Goal: Navigation & Orientation: Find specific page/section

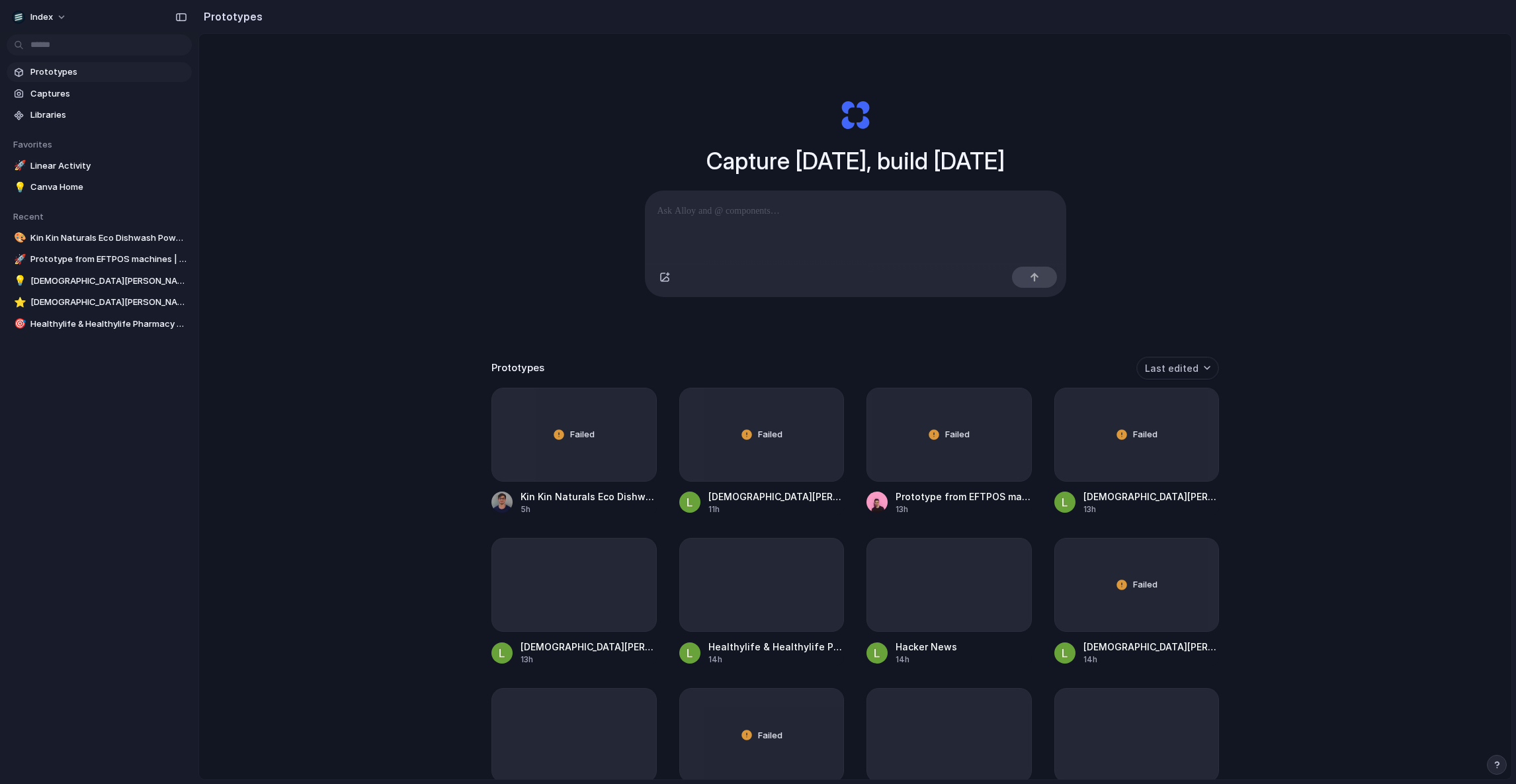
click at [451, 310] on div "Capture today, build tomorrow Clone web app Clone screenshot Start from existin…" at bounding box center [855, 441] width 1313 height 815
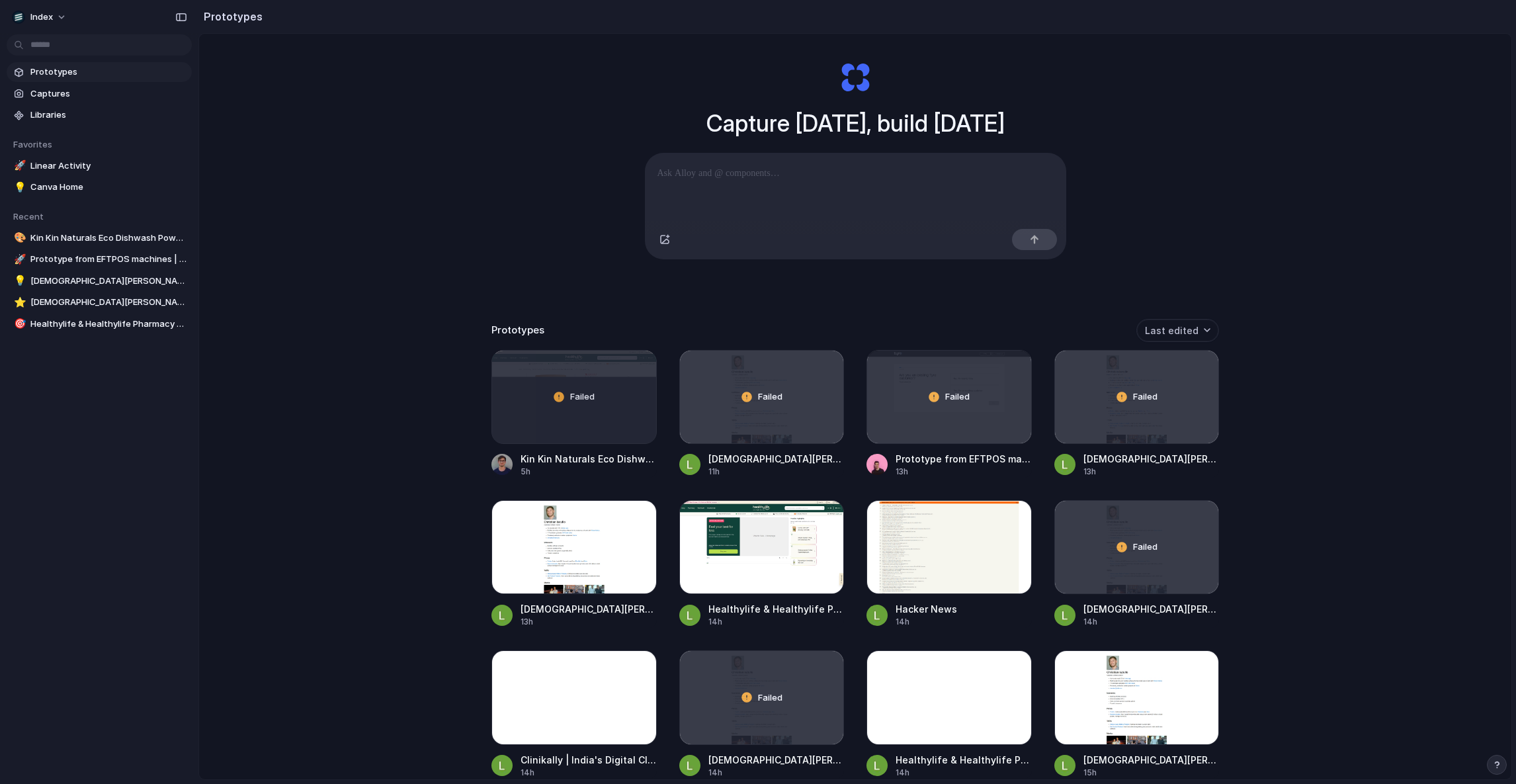
scroll to position [185, 0]
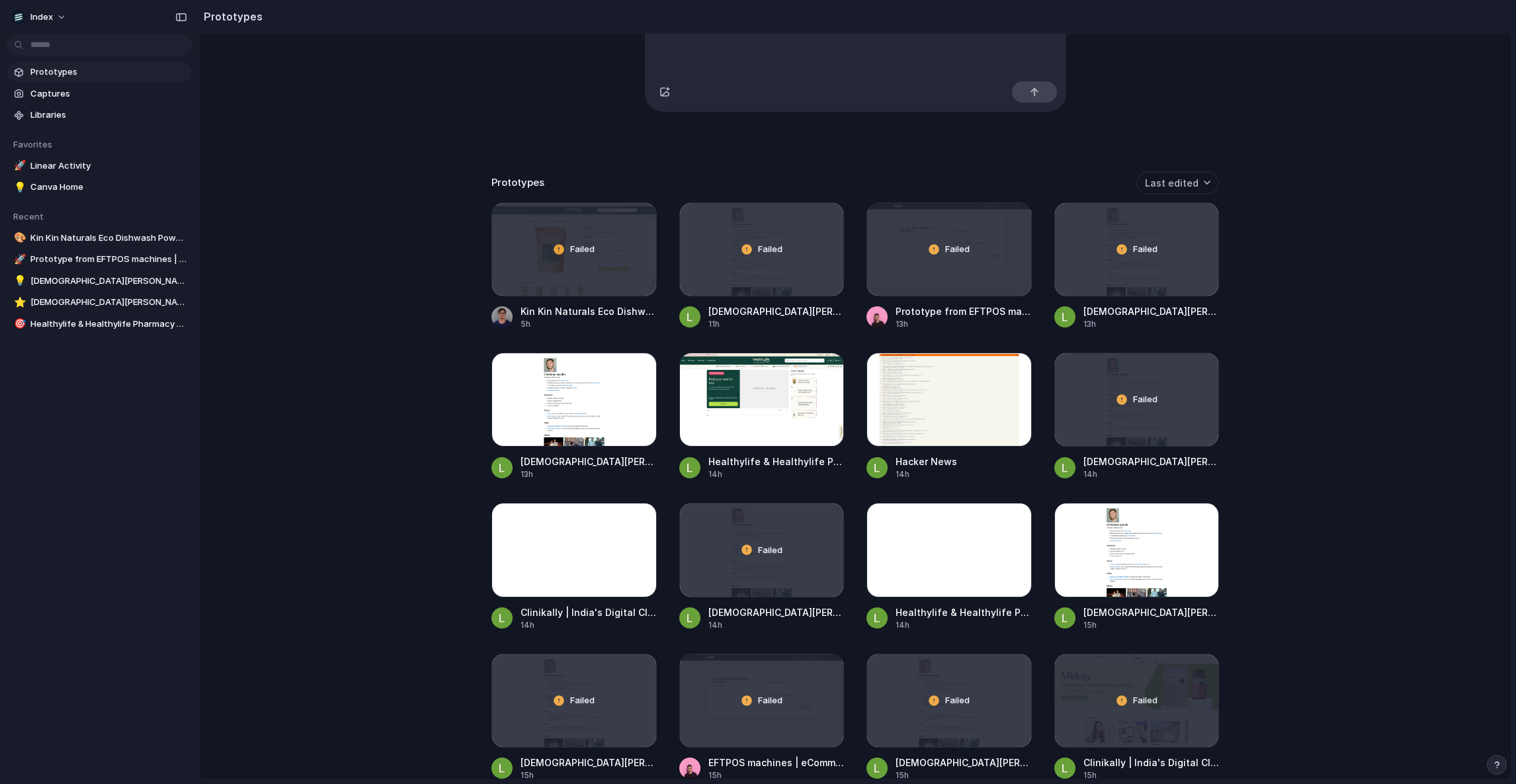
click at [1234, 65] on div "Capture today, build tomorrow Clone web app Clone screenshot Start from existin…" at bounding box center [855, 256] width 1313 height 815
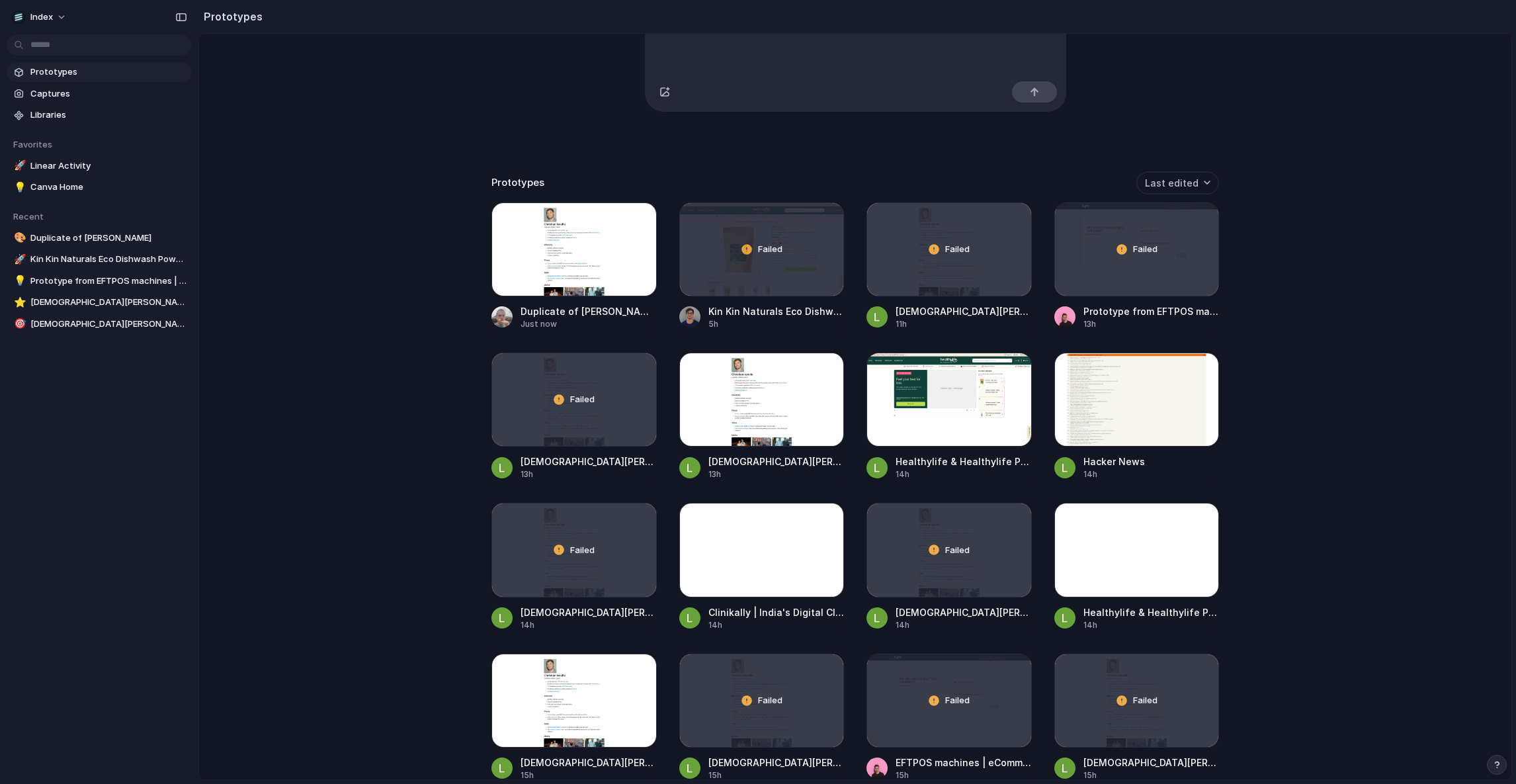
click at [313, 272] on div "Capture today, build tomorrow Clone web app Clone screenshot Start from existin…" at bounding box center [855, 256] width 1313 height 815
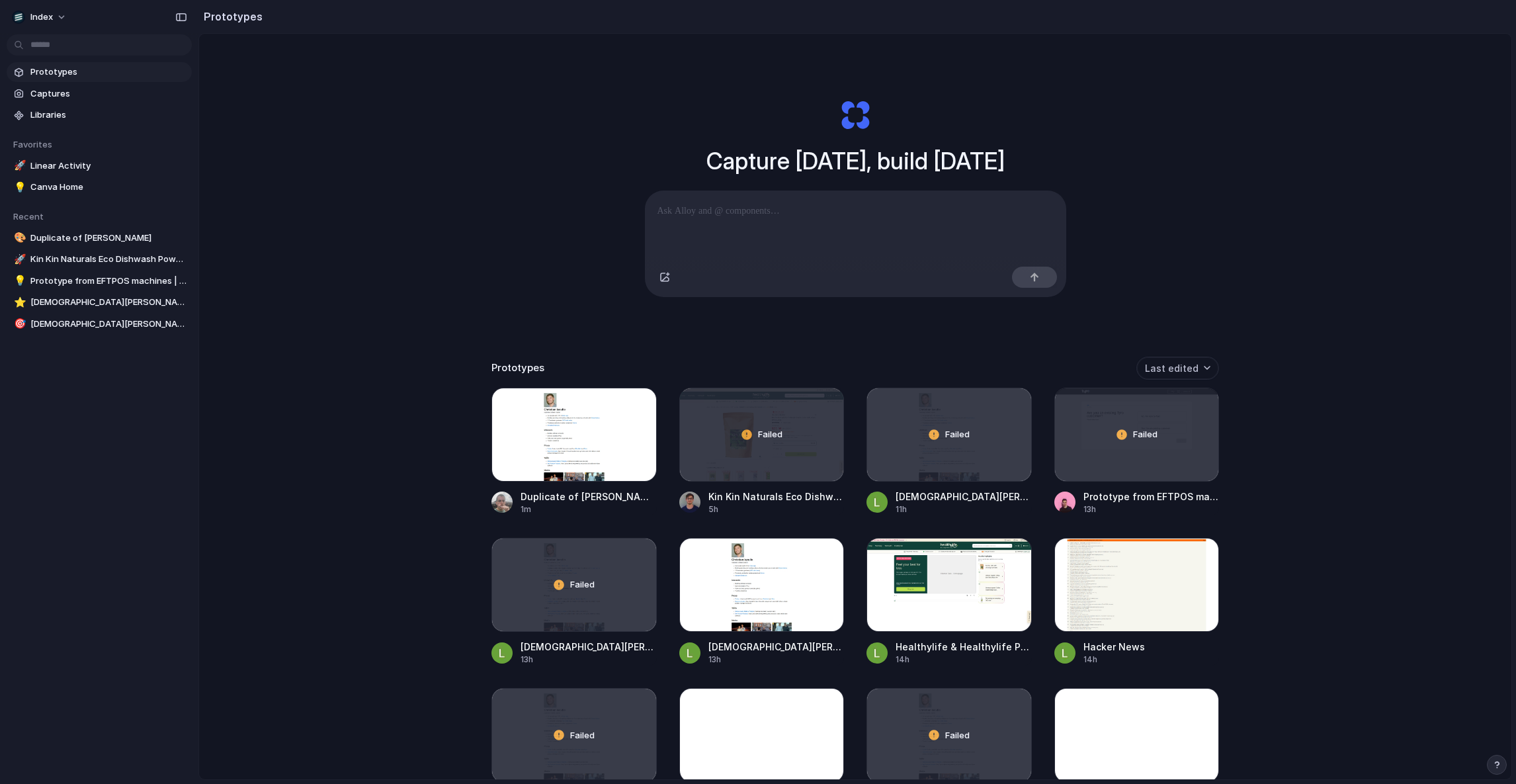
click at [1408, 152] on div "Capture [DATE], build [DATE] Clone web app Clone screenshot Start from existing…" at bounding box center [855, 441] width 1313 height 815
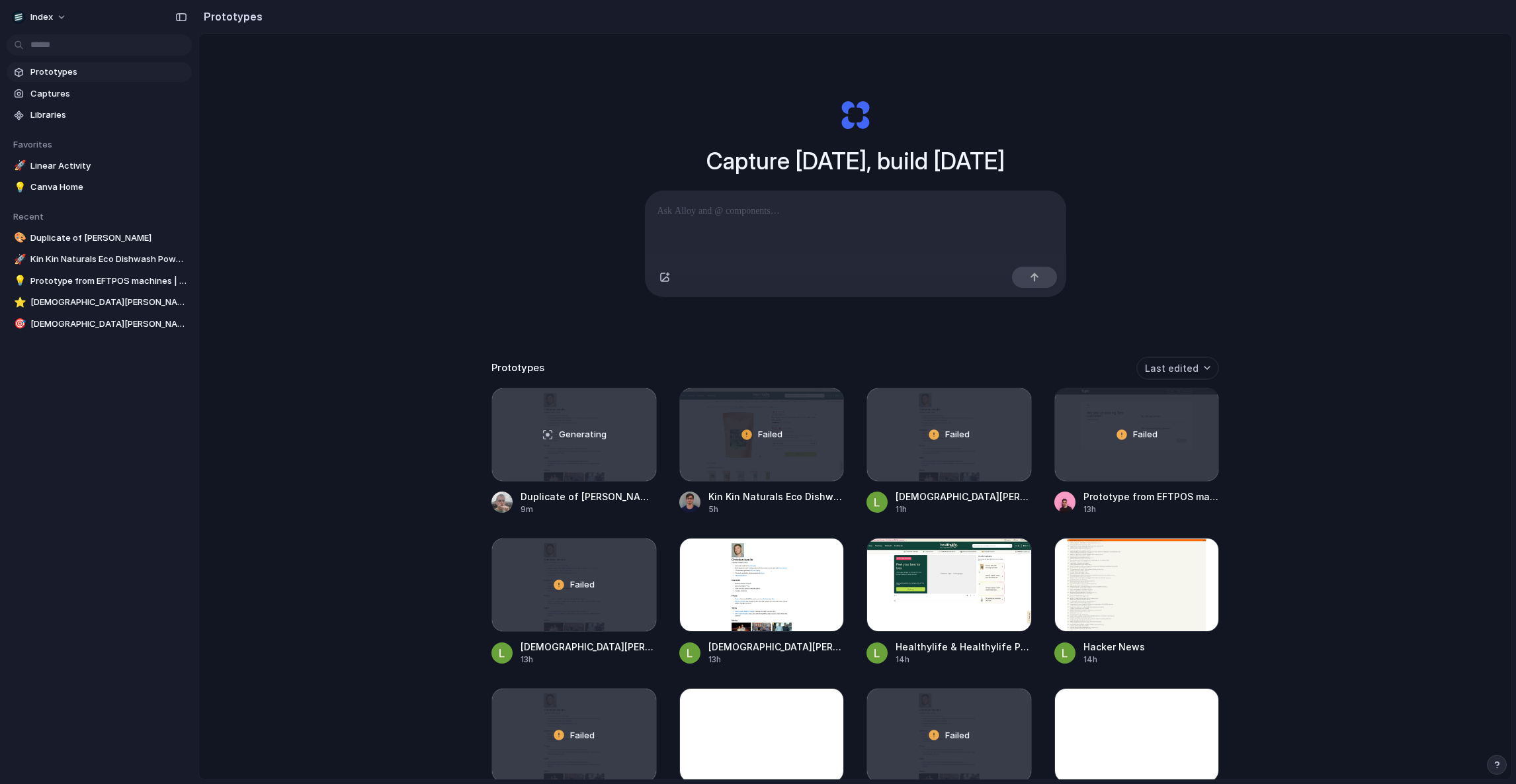
click at [420, 252] on div "Capture [DATE], build [DATE] Clone web app Clone screenshot Start from existing…" at bounding box center [855, 441] width 1313 height 815
click at [490, 180] on div "Capture [DATE], build [DATE] Clone web app Clone screenshot Start from existing…" at bounding box center [855, 441] width 1313 height 815
click at [102, 94] on span "Captures" at bounding box center [108, 93] width 156 height 13
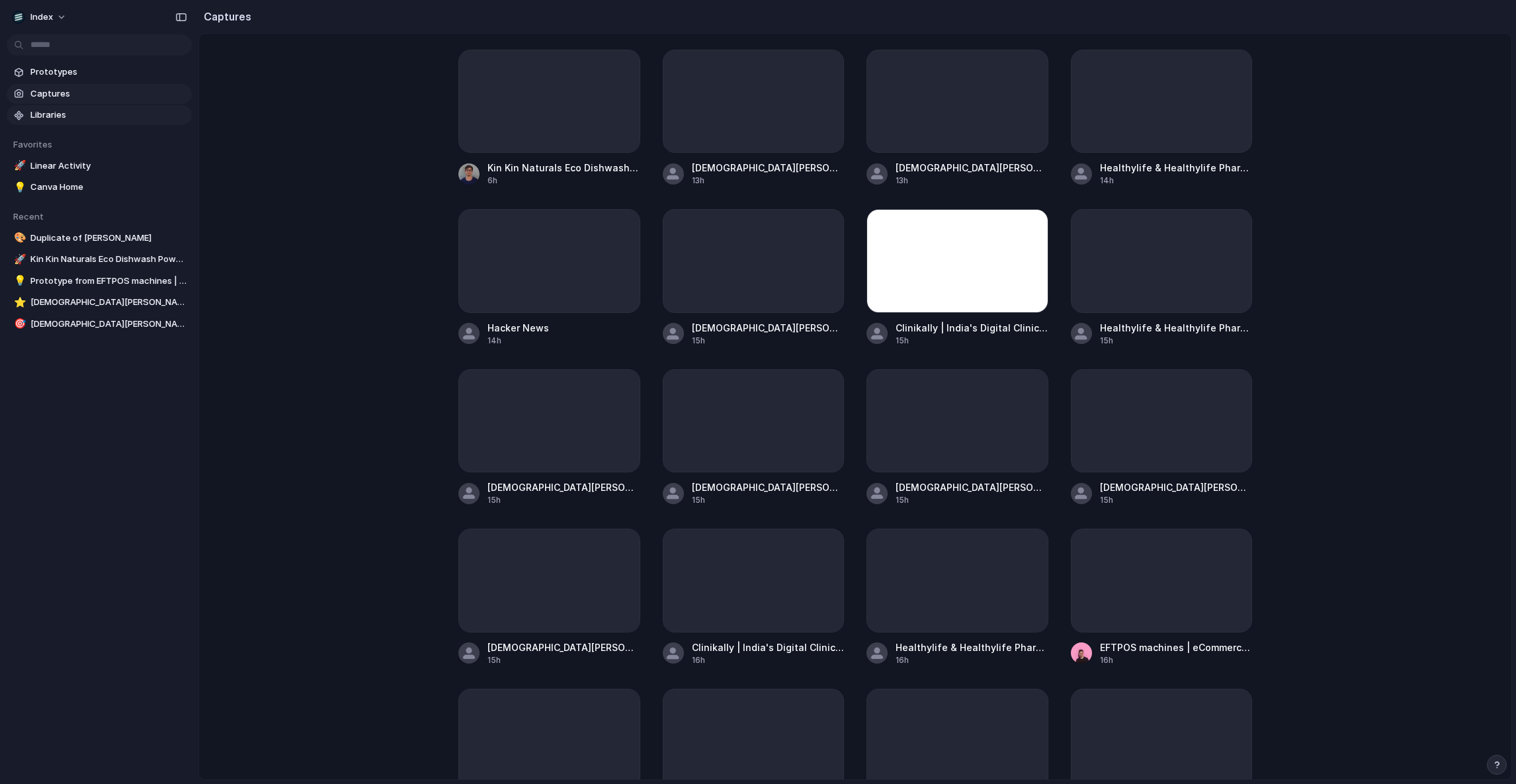
click at [92, 107] on link "Libraries" at bounding box center [99, 115] width 185 height 20
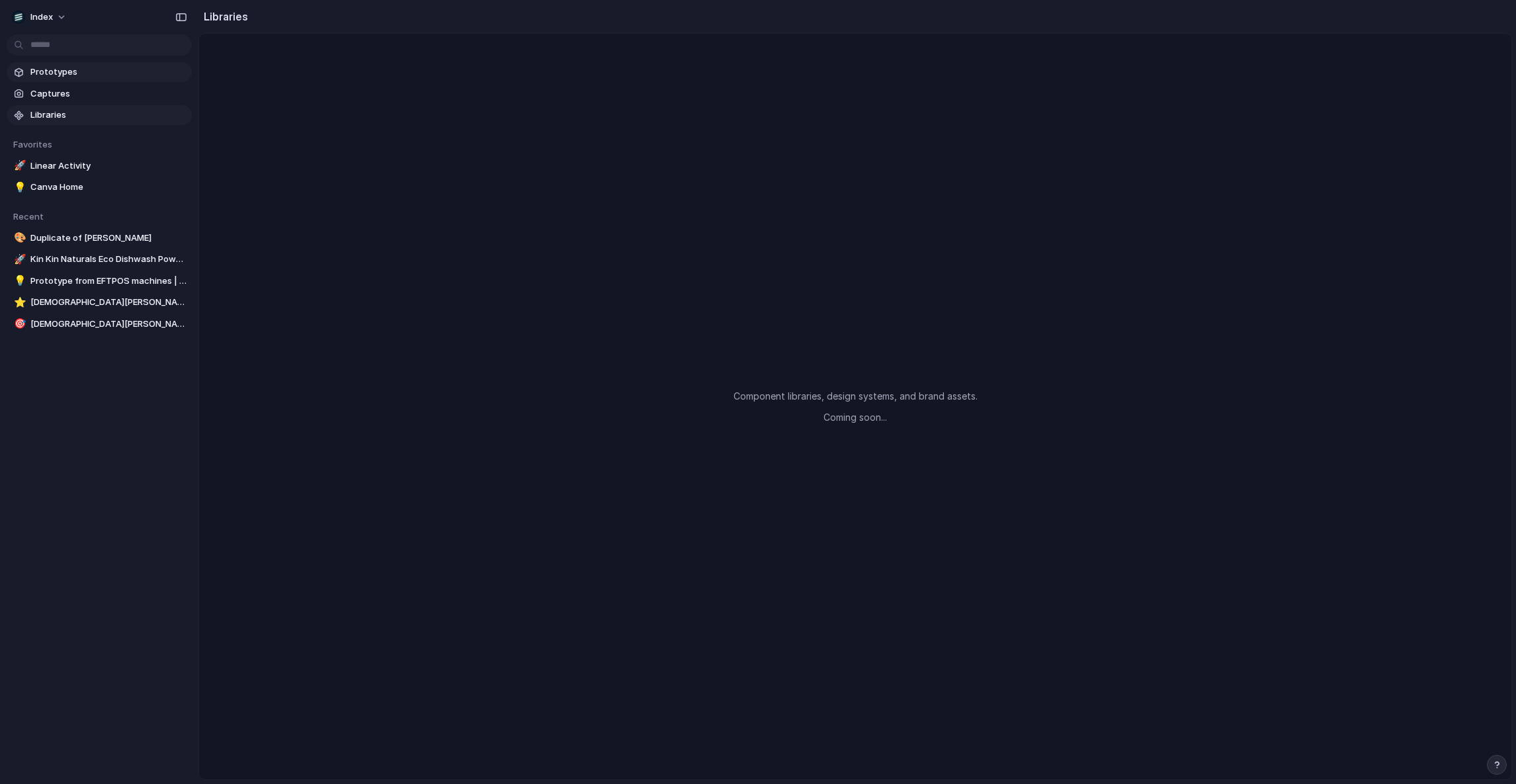
click at [65, 71] on span "Prototypes" at bounding box center [108, 71] width 156 height 13
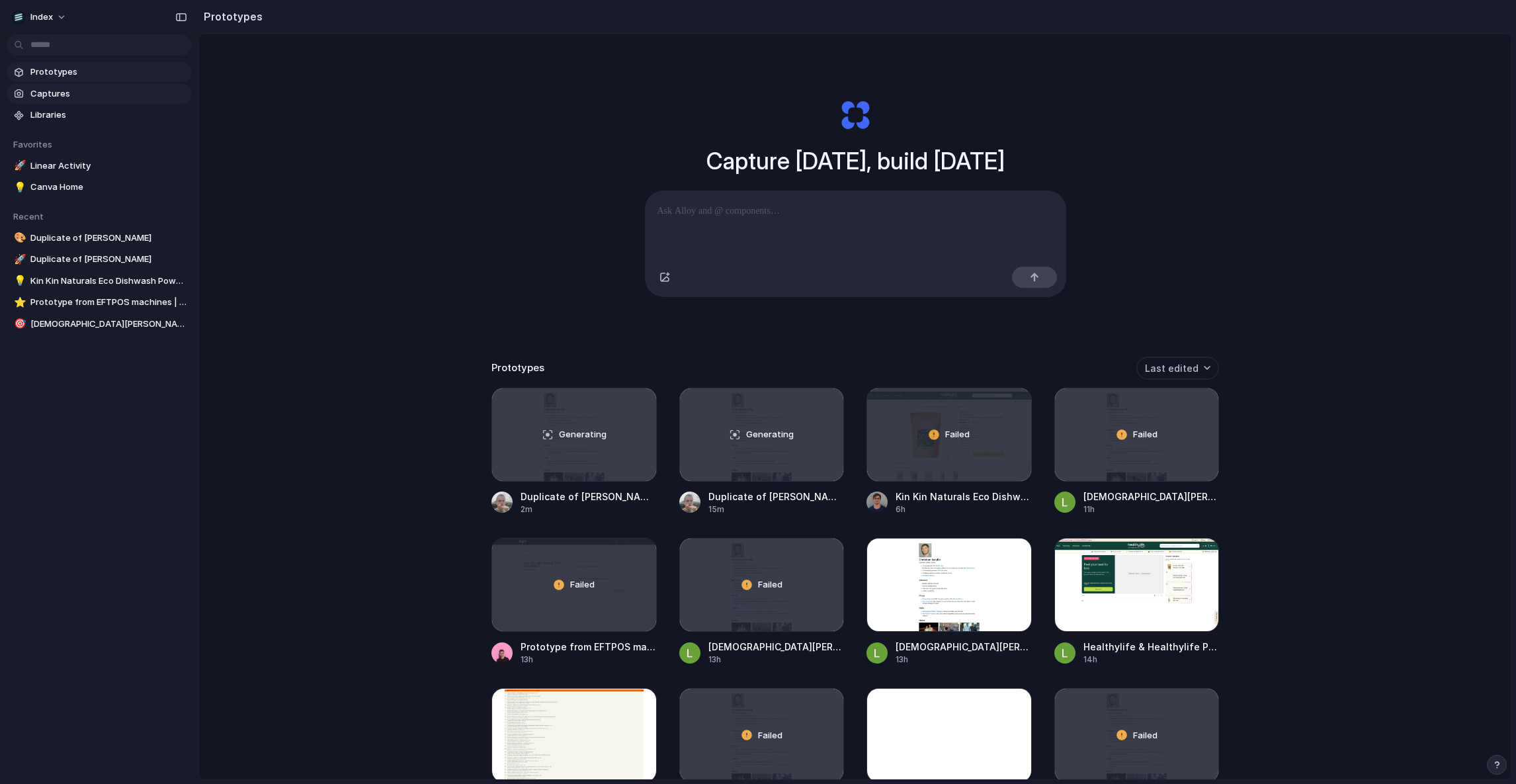
click at [103, 98] on span "Captures" at bounding box center [108, 93] width 156 height 13
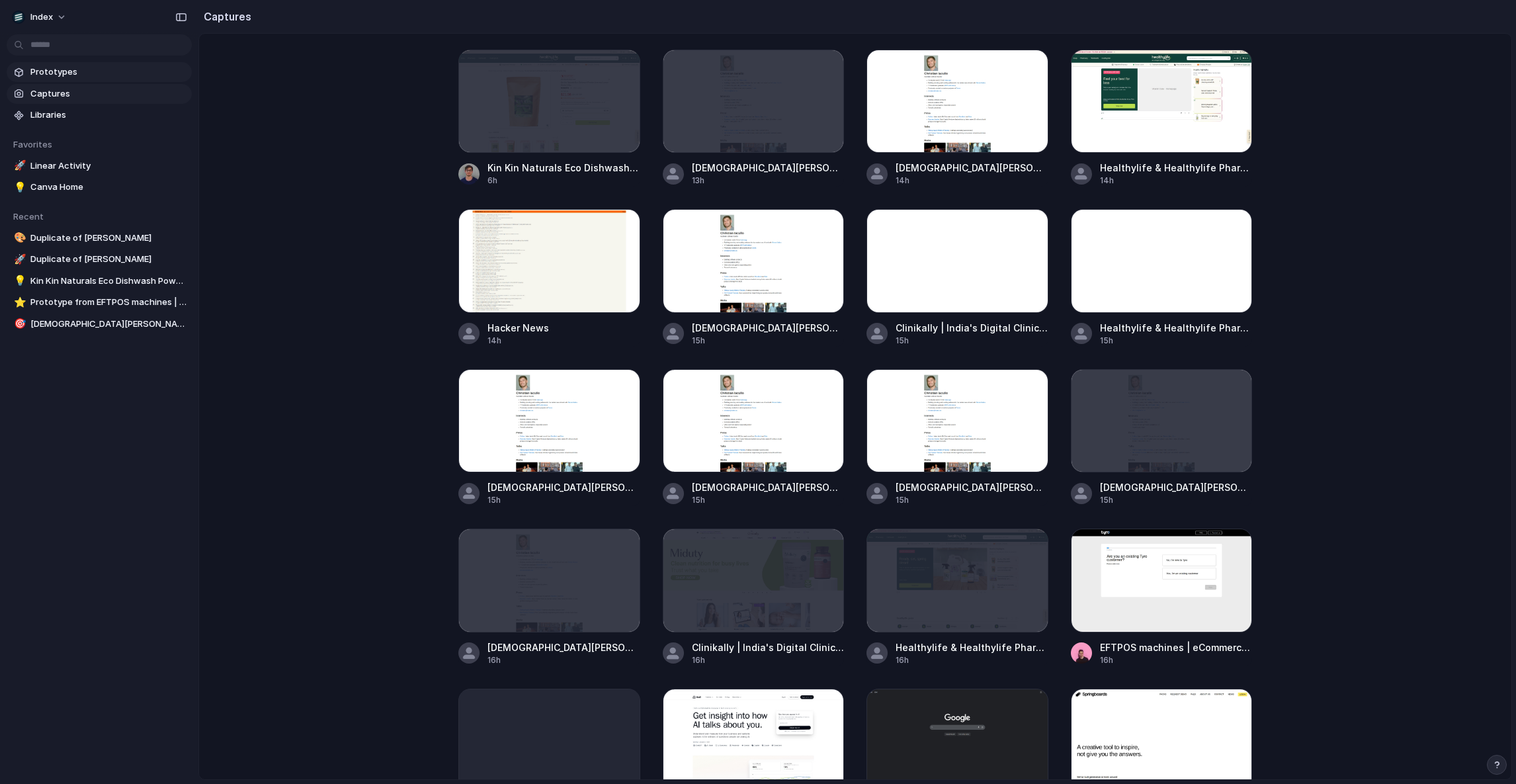
click at [92, 76] on span "Prototypes" at bounding box center [108, 71] width 156 height 13
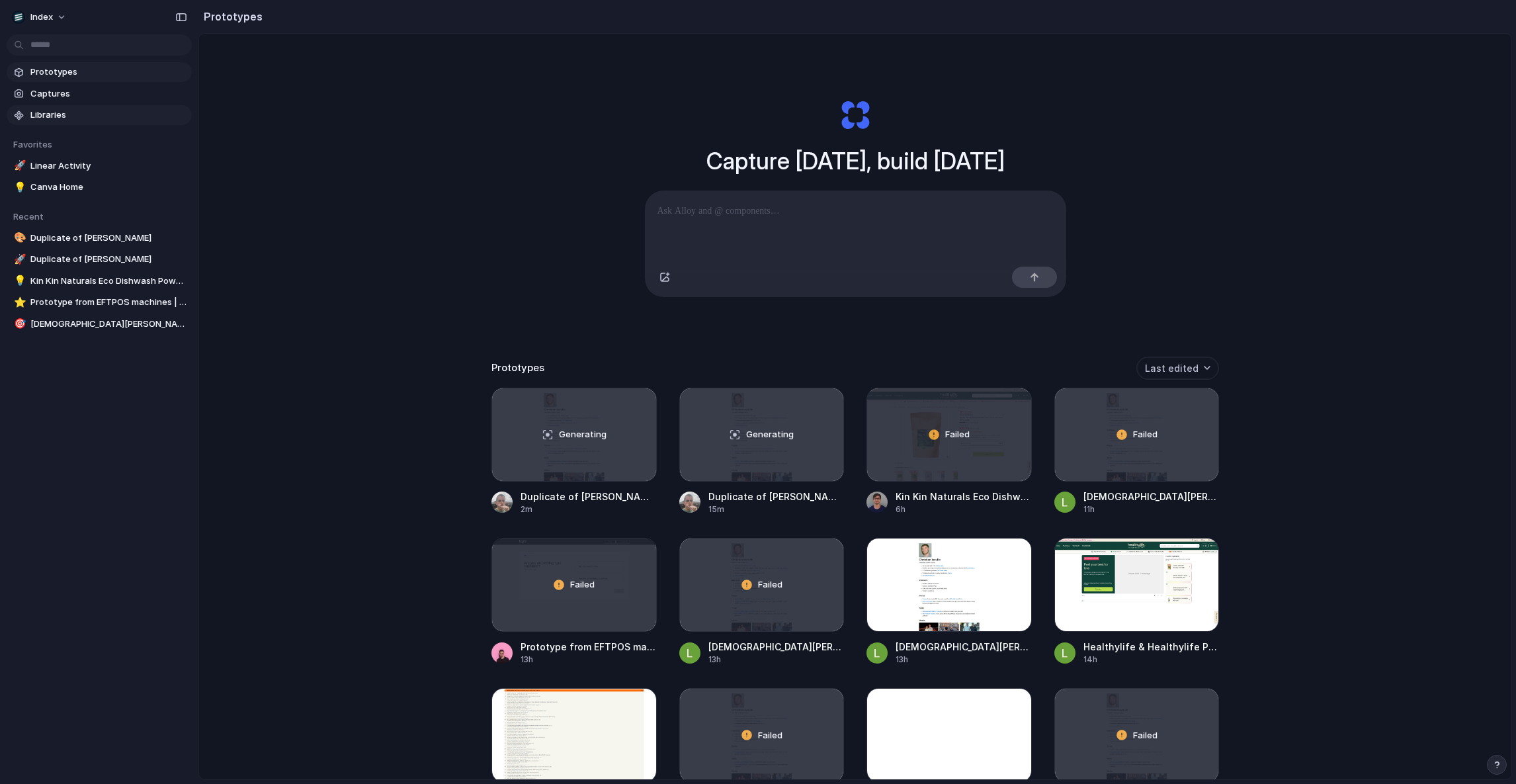
click at [77, 111] on span "Libraries" at bounding box center [108, 114] width 156 height 13
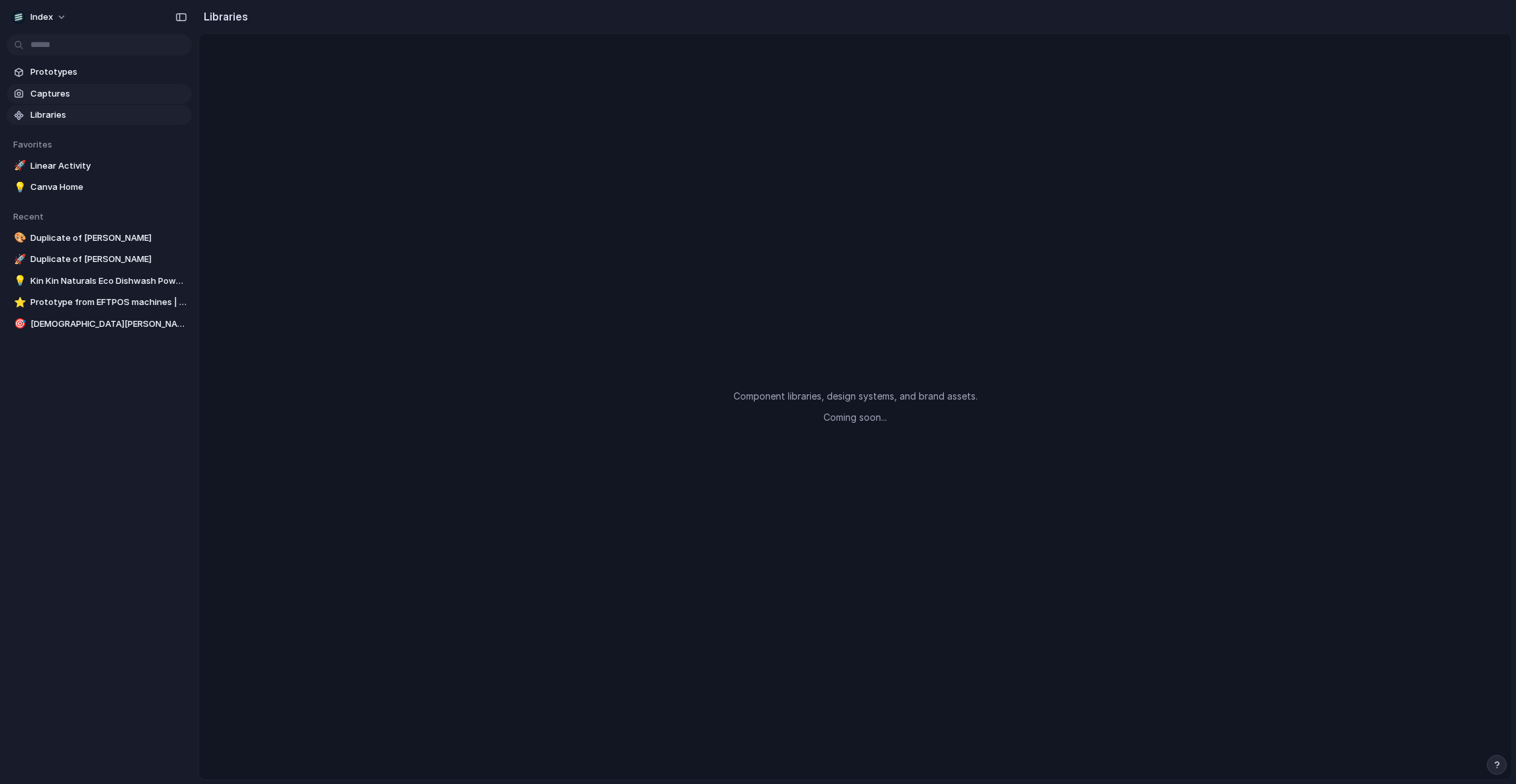
click at [92, 93] on span "Captures" at bounding box center [108, 93] width 156 height 13
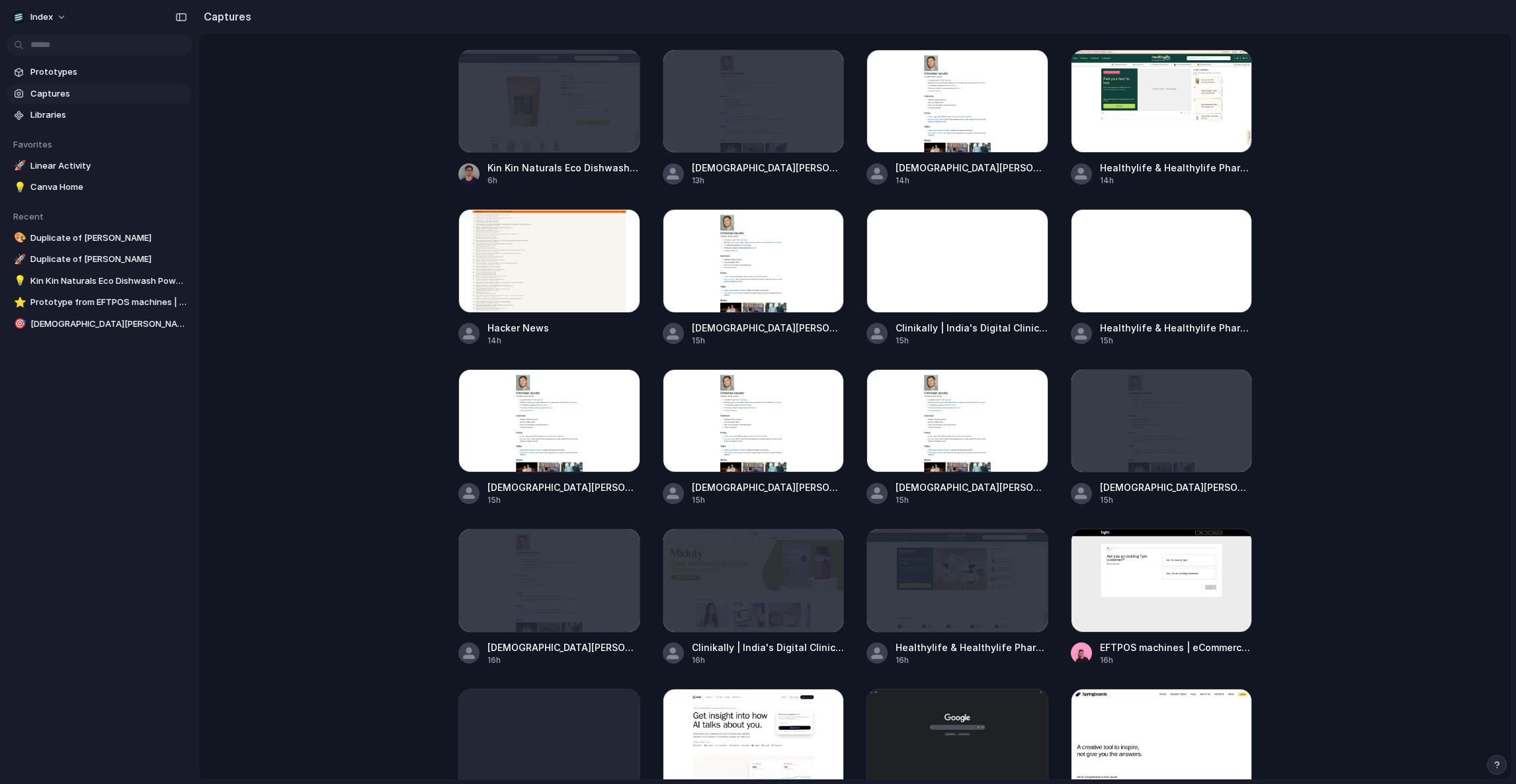
click at [104, 82] on section "Prototypes Captures Libraries" at bounding box center [99, 92] width 199 height 65
click at [332, 218] on div "Kin Kin Naturals Eco Dishwash Powder Lime and [PERSON_NAME] 2.5kg | Healthylife…" at bounding box center [855, 407] width 1313 height 746
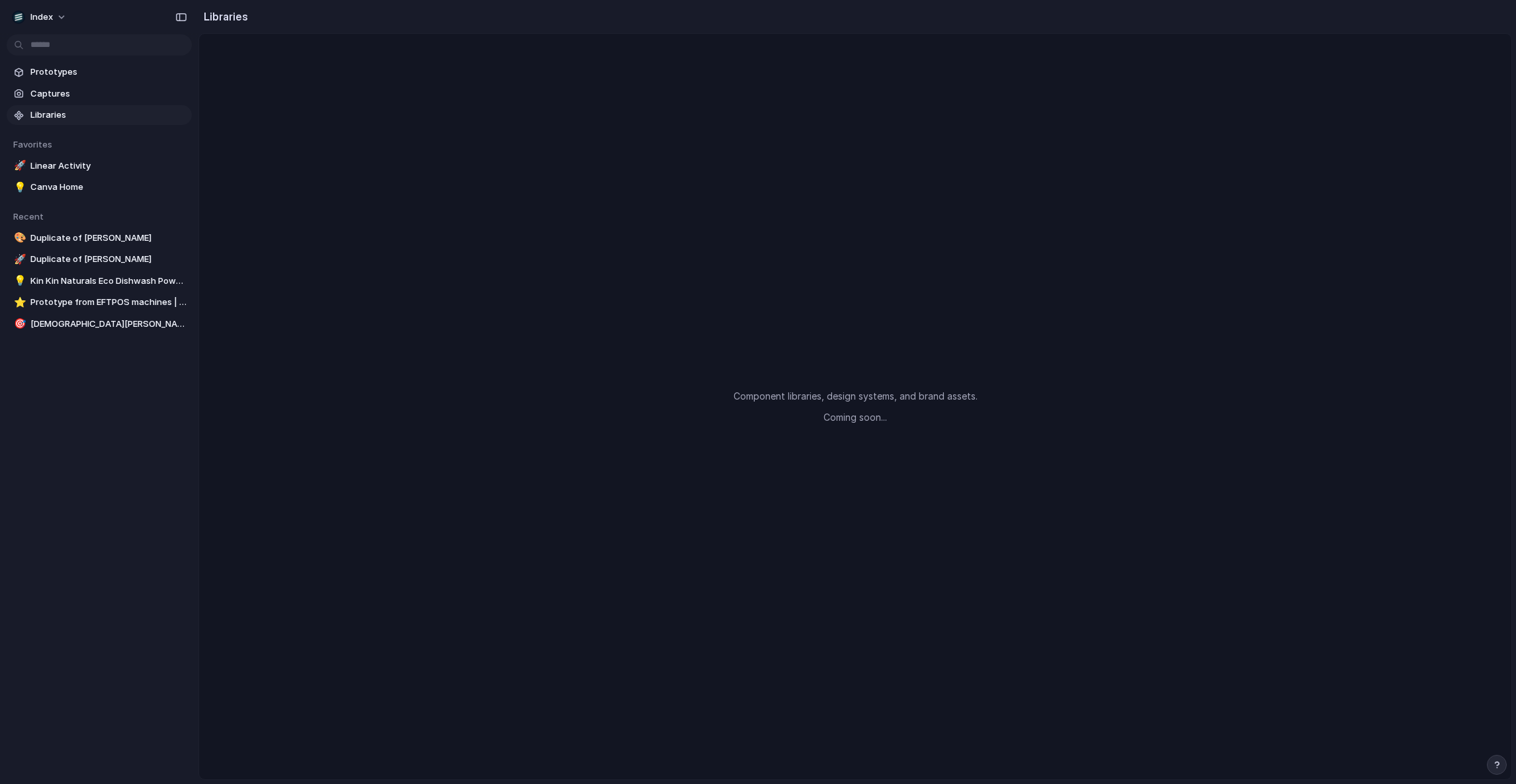
click at [108, 107] on link "Libraries" at bounding box center [99, 115] width 185 height 20
click at [106, 98] on span "Captures" at bounding box center [108, 93] width 156 height 13
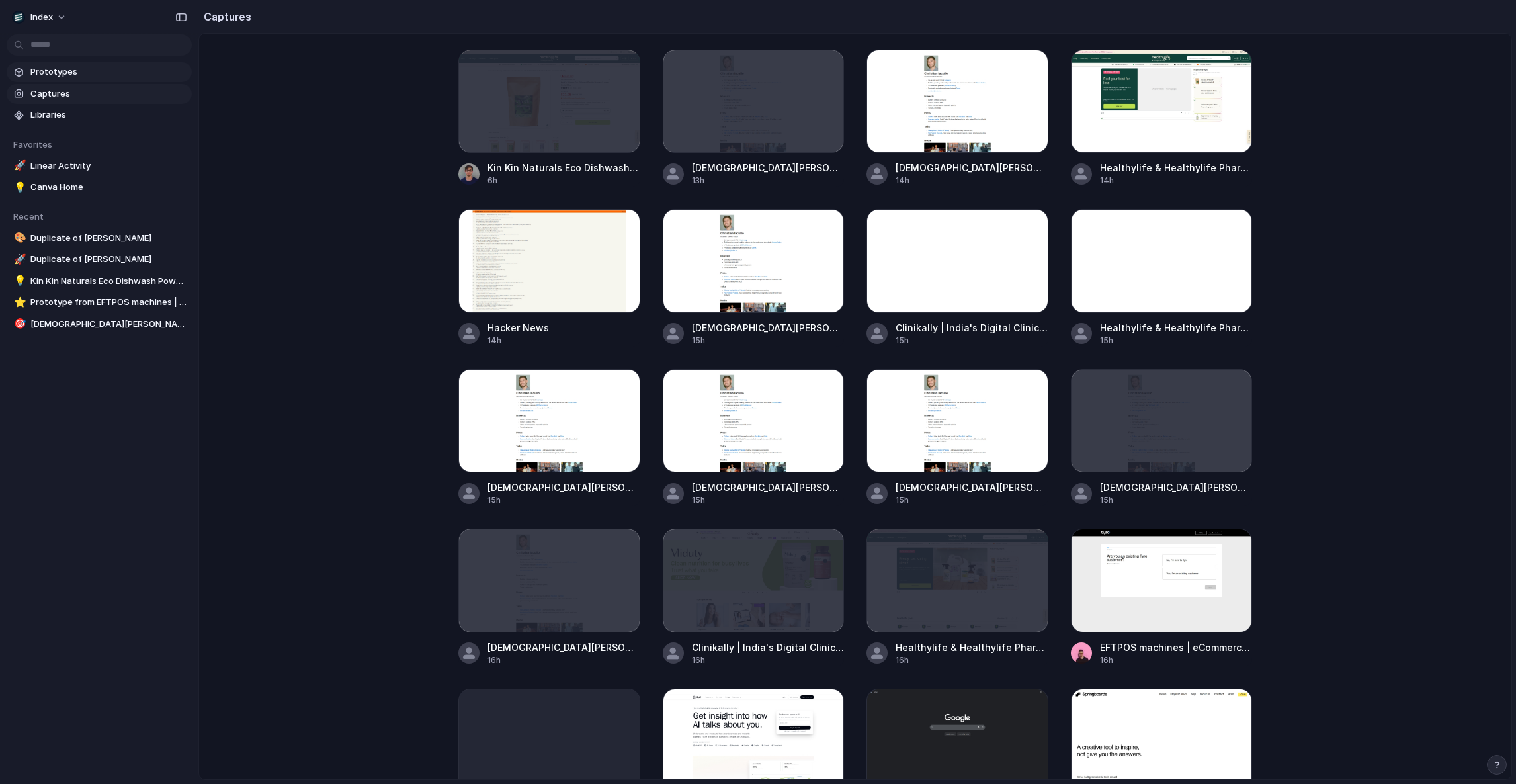
click at [106, 76] on span "Prototypes" at bounding box center [108, 71] width 156 height 13
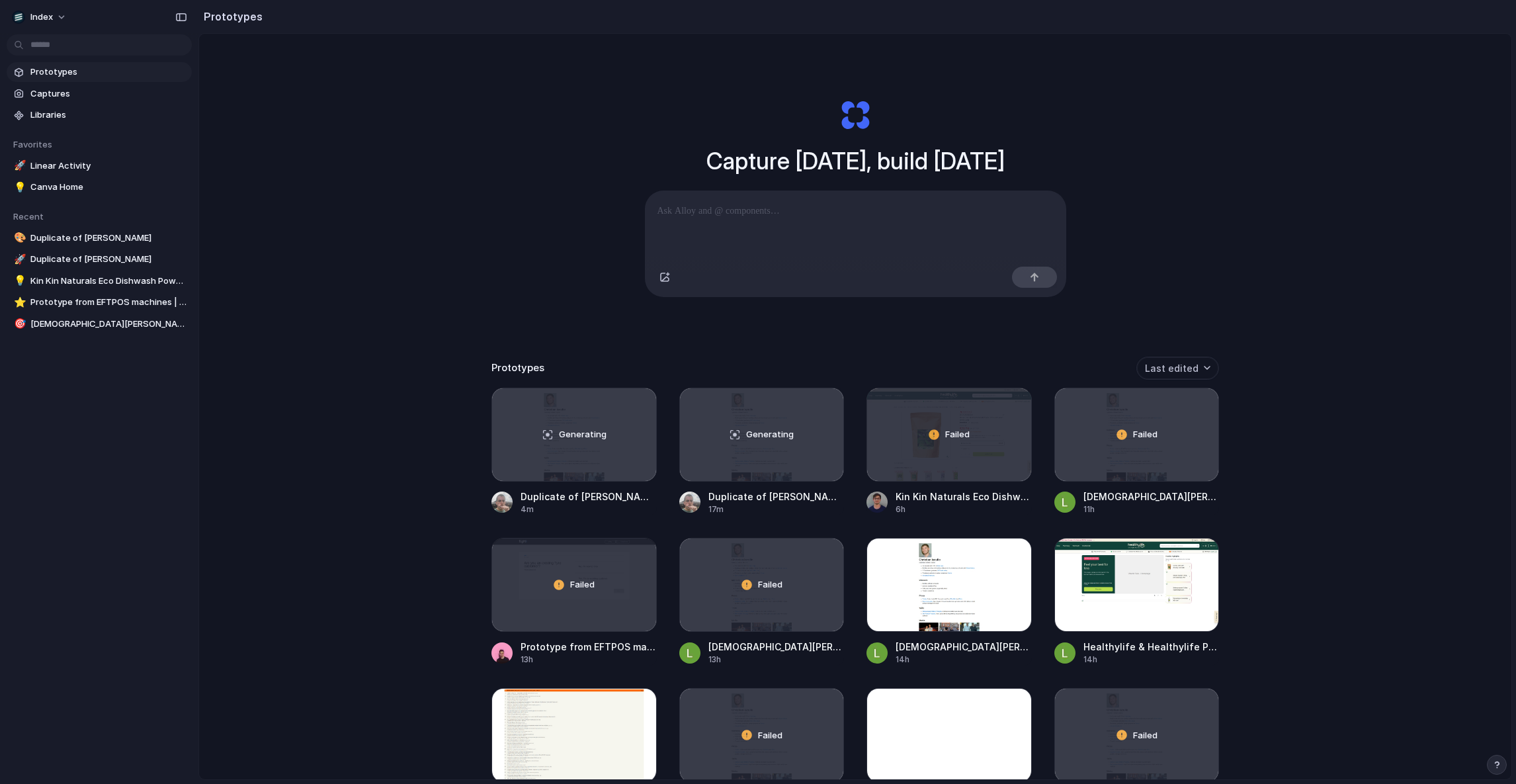
click at [289, 113] on div "Capture [DATE], build [DATE] Clone web app Clone screenshot Start from existing…" at bounding box center [855, 441] width 1313 height 815
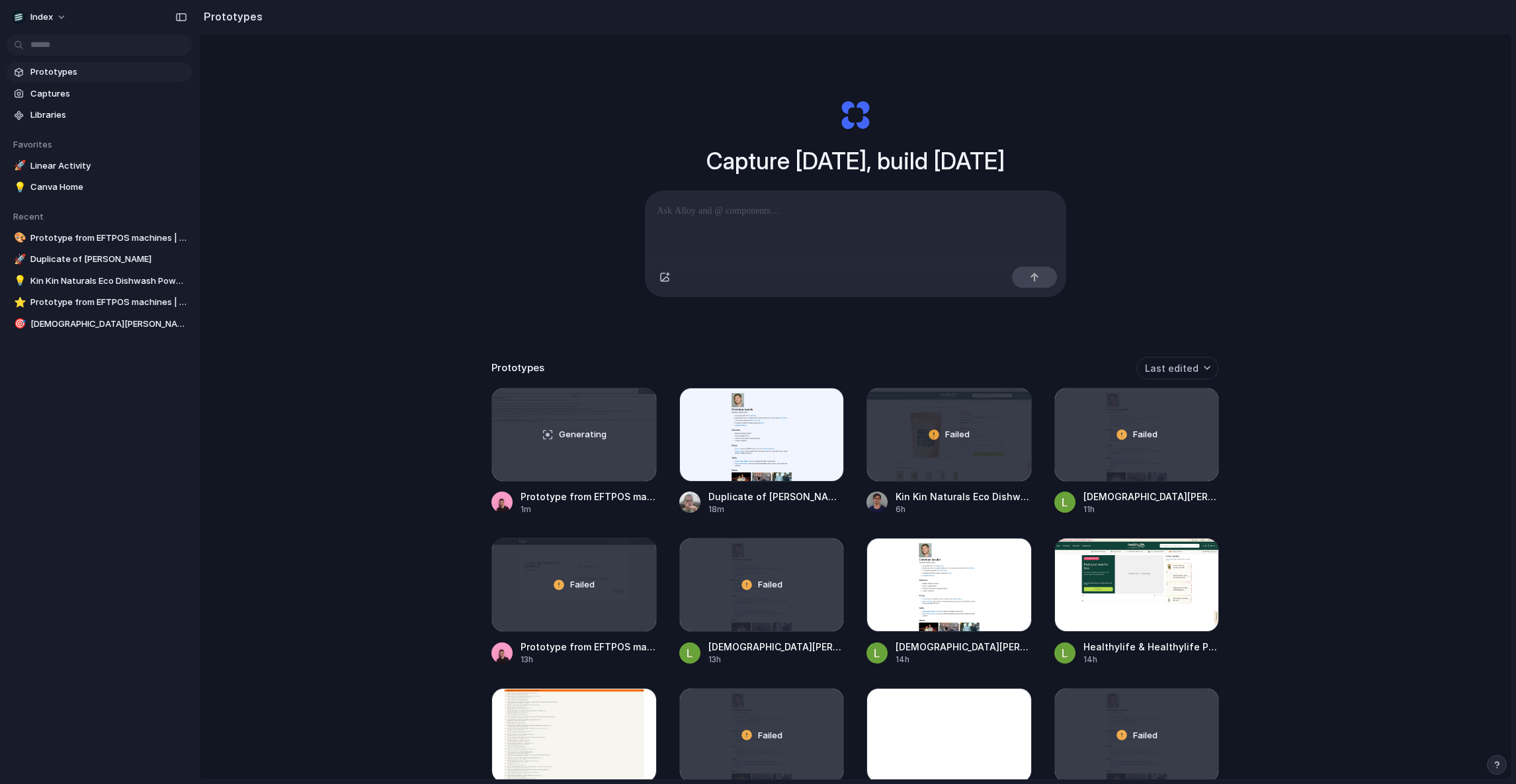
click at [342, 179] on div "Capture [DATE], build [DATE] Clone web app Clone screenshot Start from existing…" at bounding box center [855, 441] width 1313 height 815
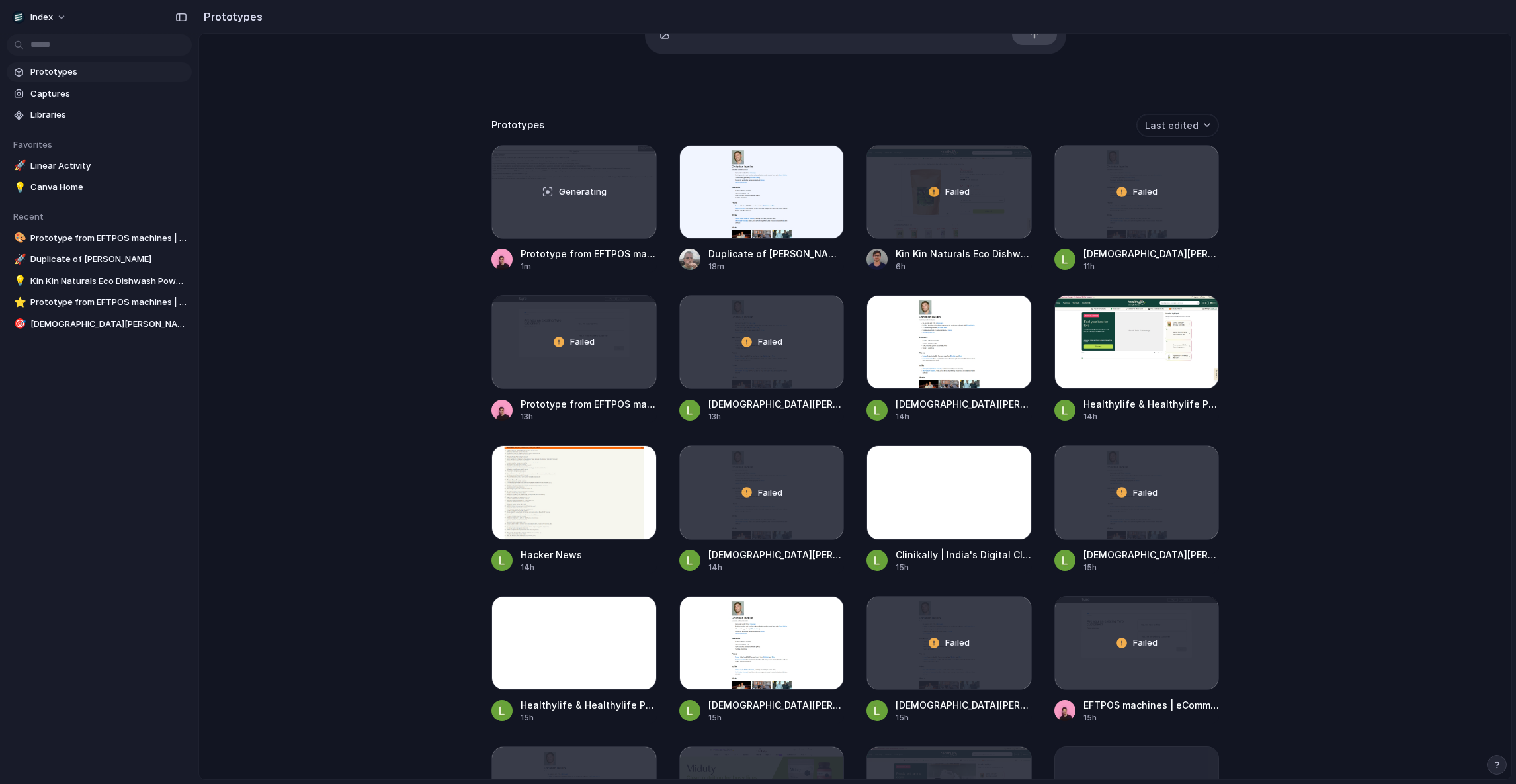
scroll to position [196, 0]
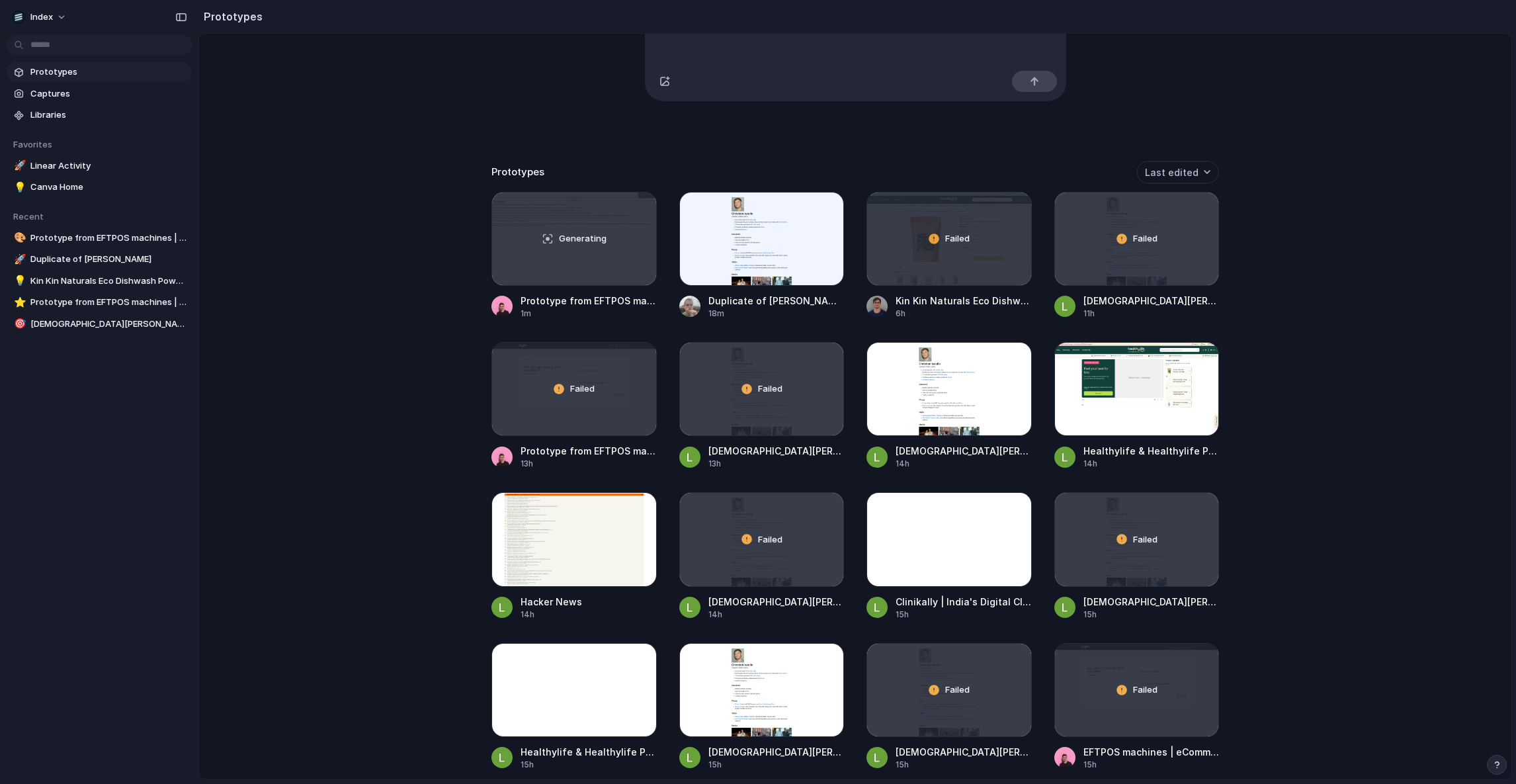
click at [565, 388] on div "Open in new tab Copy link Delete" at bounding box center [758, 392] width 1516 height 784
click at [753, 239] on div "Open in new tab Copy link Delete" at bounding box center [758, 392] width 1516 height 784
click at [945, 246] on div "Open in new tab Copy link Delete" at bounding box center [758, 392] width 1516 height 784
click at [1129, 243] on div "Open in new tab Copy link Delete" at bounding box center [758, 392] width 1516 height 784
click at [1008, 190] on div "Open in new tab Copy link Delete" at bounding box center [758, 392] width 1516 height 784
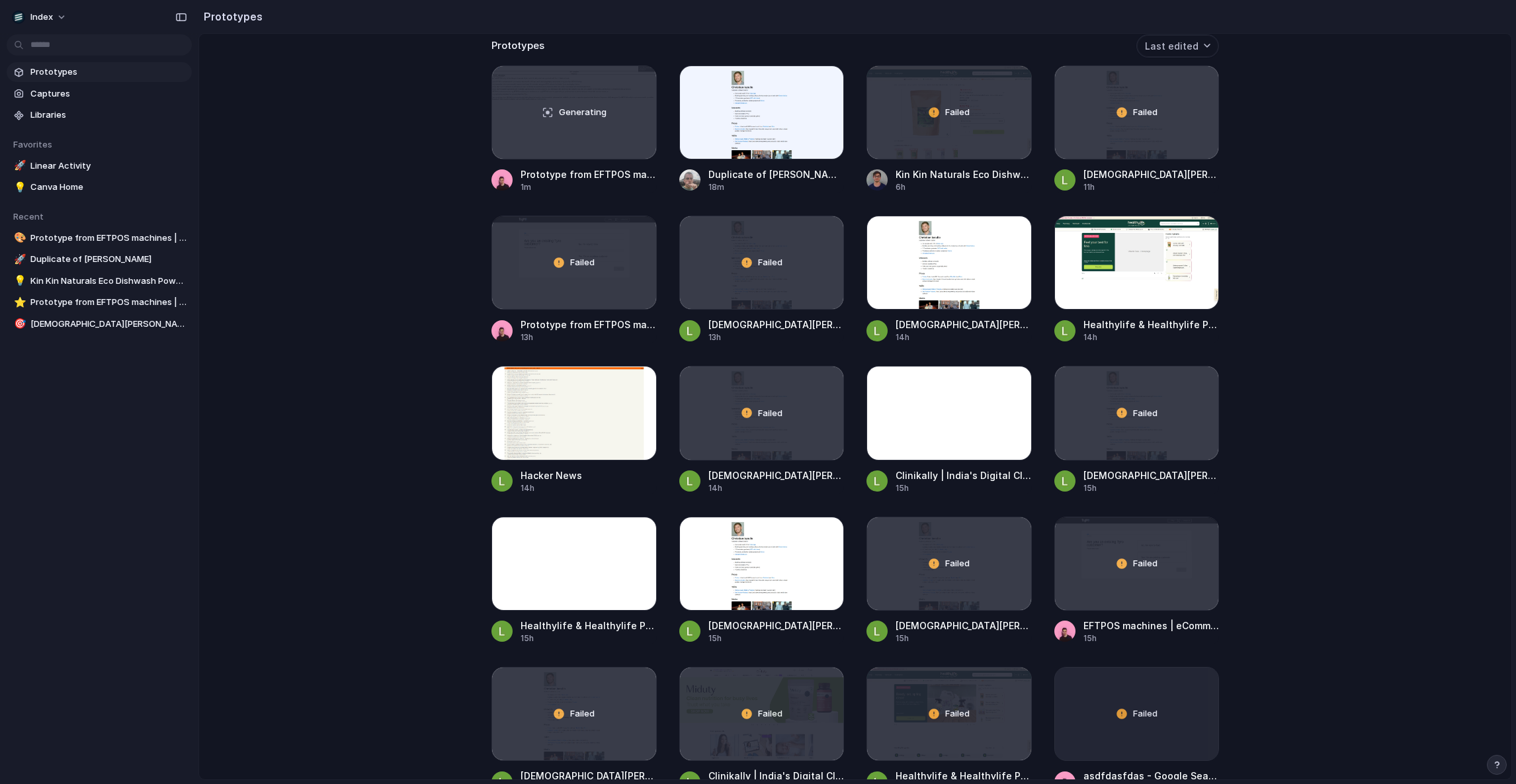
scroll to position [360, 0]
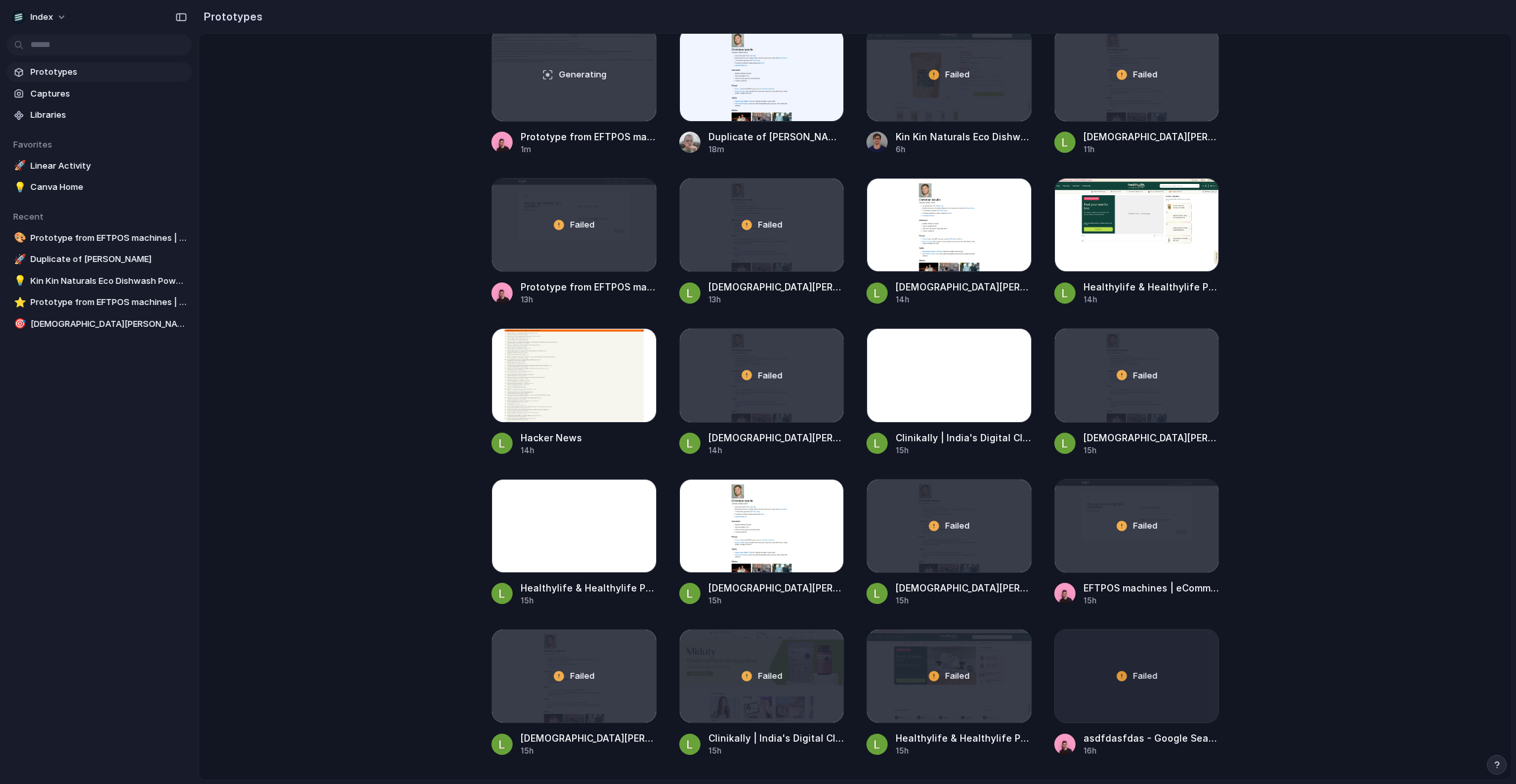
click at [1412, 150] on div "Capture [DATE], build [DATE] Clone web app Clone screenshot Start from existing…" at bounding box center [855, 82] width 1313 height 815
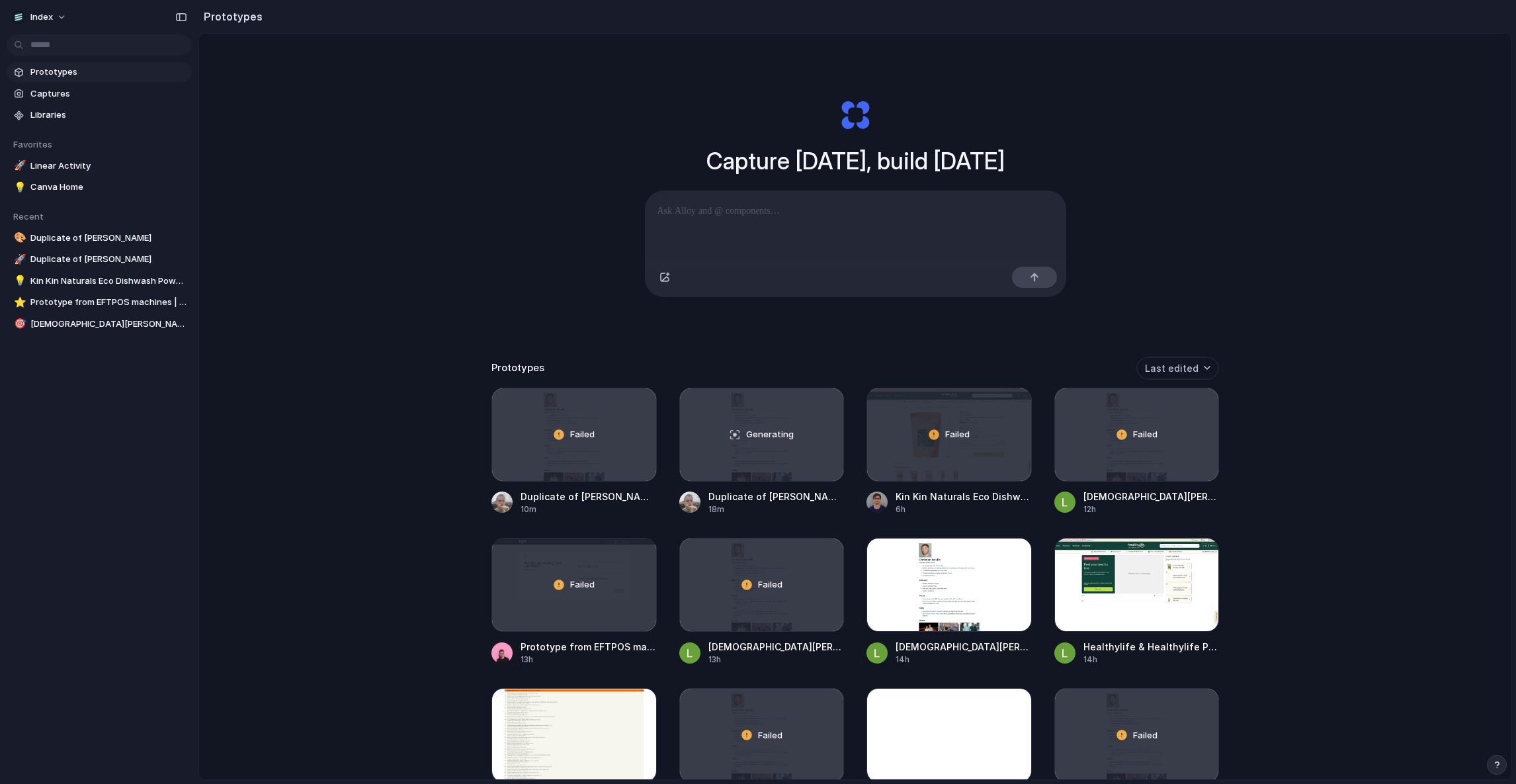
click at [499, 332] on div "Capture today, build tomorrow Clone web app Clone screenshot Start from existin…" at bounding box center [855, 441] width 1313 height 815
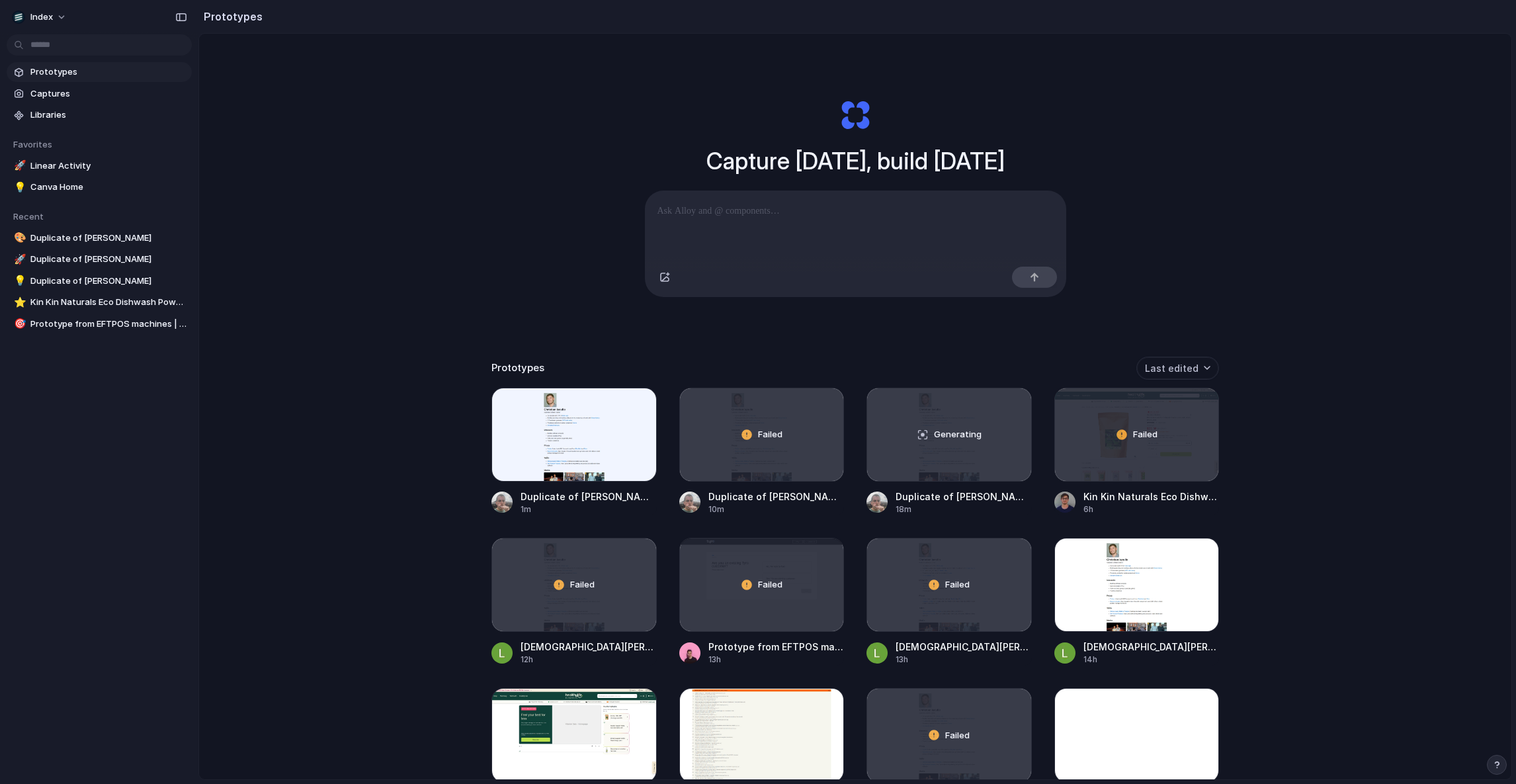
click at [420, 388] on div "Capture today, build tomorrow Clone web app Clone screenshot Start from existin…" at bounding box center [855, 441] width 1313 height 815
click at [108, 95] on span "Captures" at bounding box center [108, 93] width 156 height 13
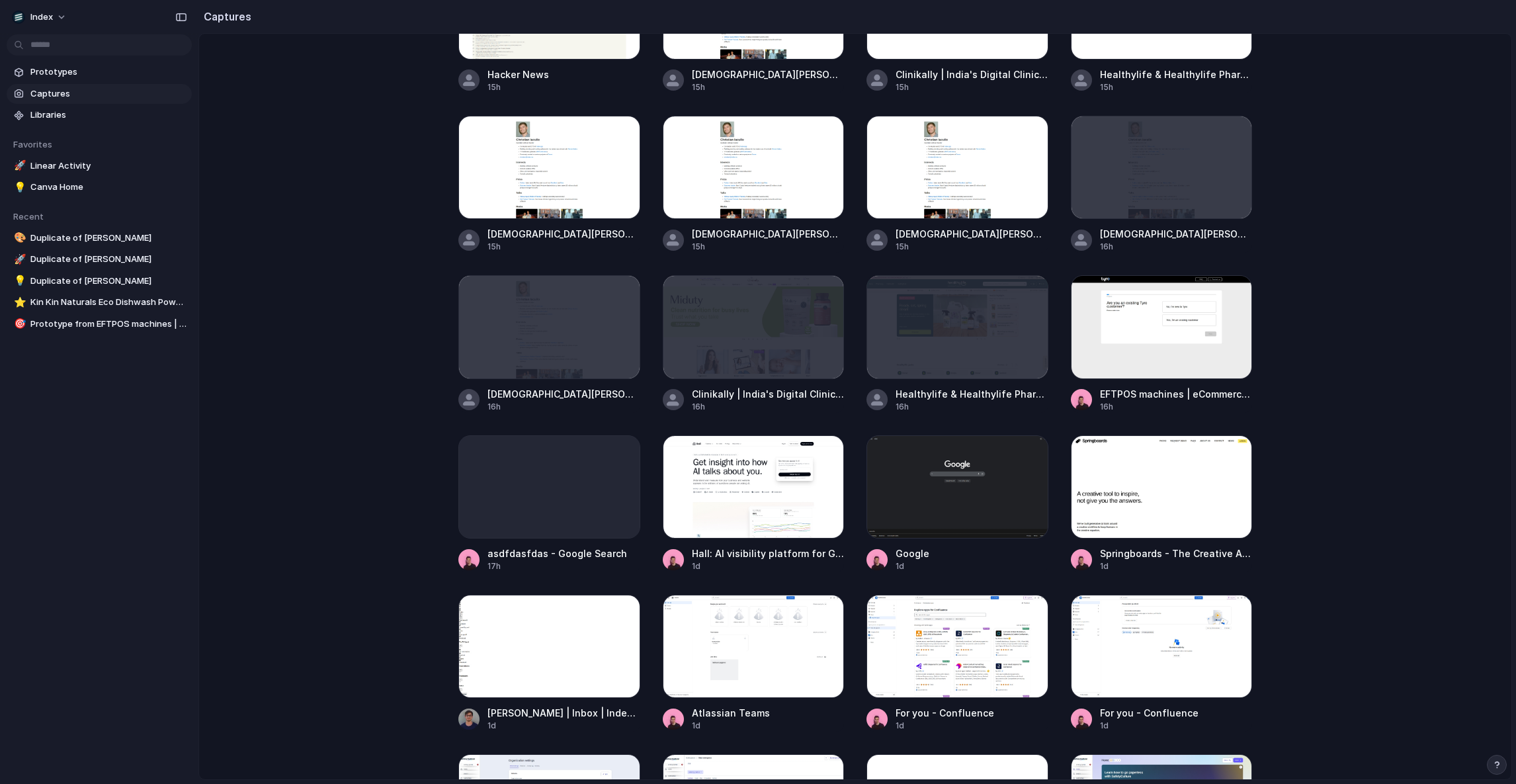
scroll to position [243, 0]
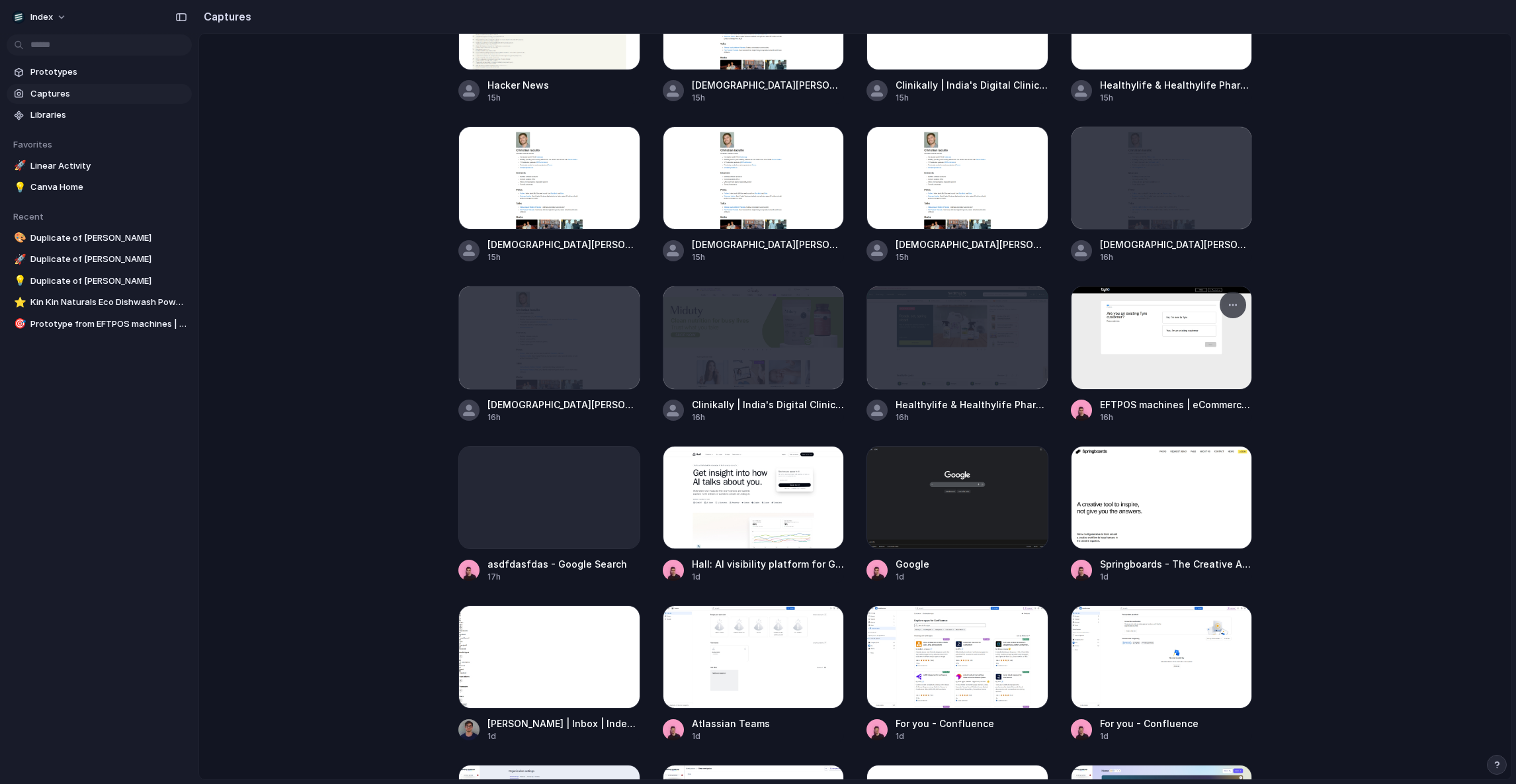
click at [1213, 354] on div at bounding box center [1162, 337] width 182 height 103
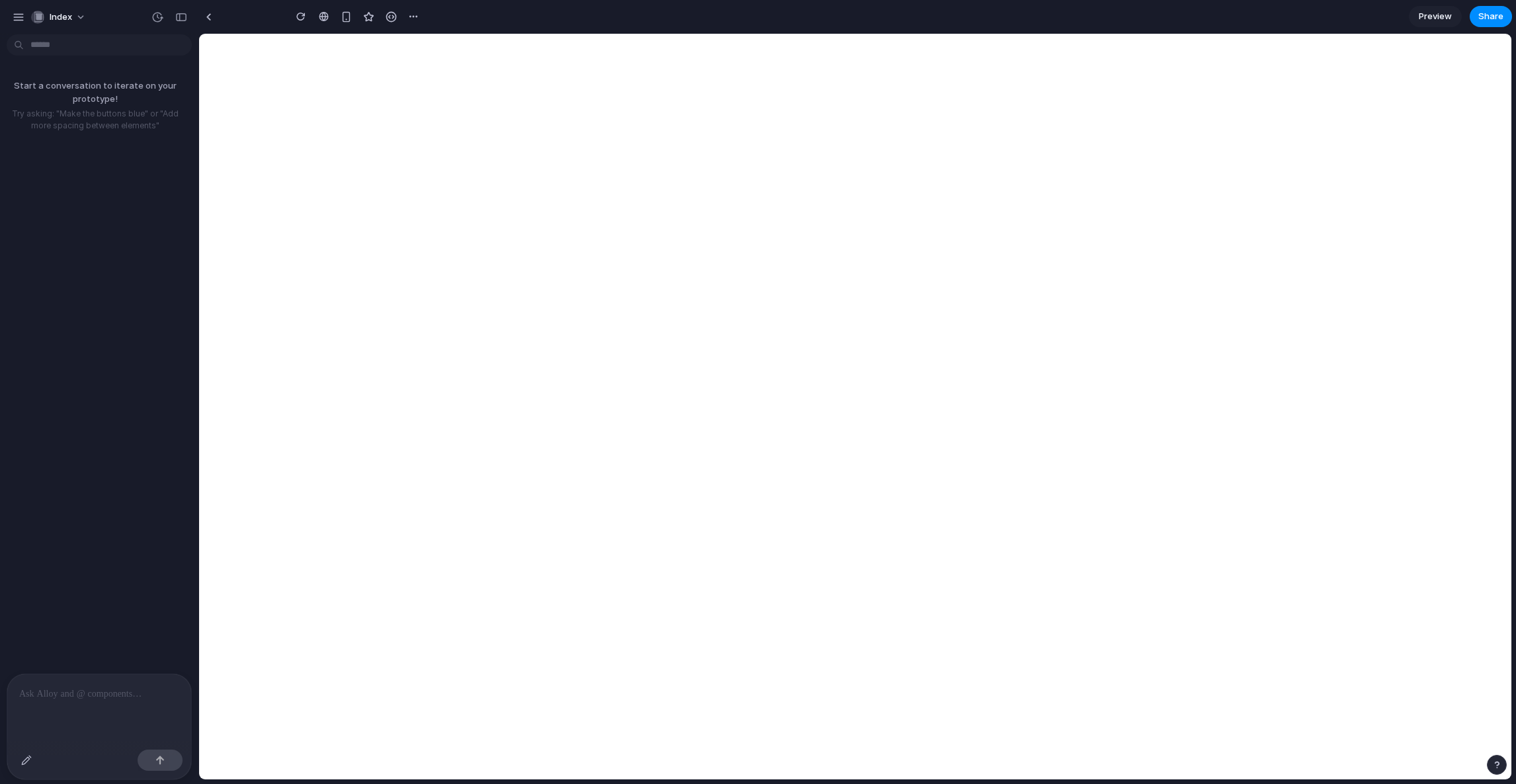
type input "**********"
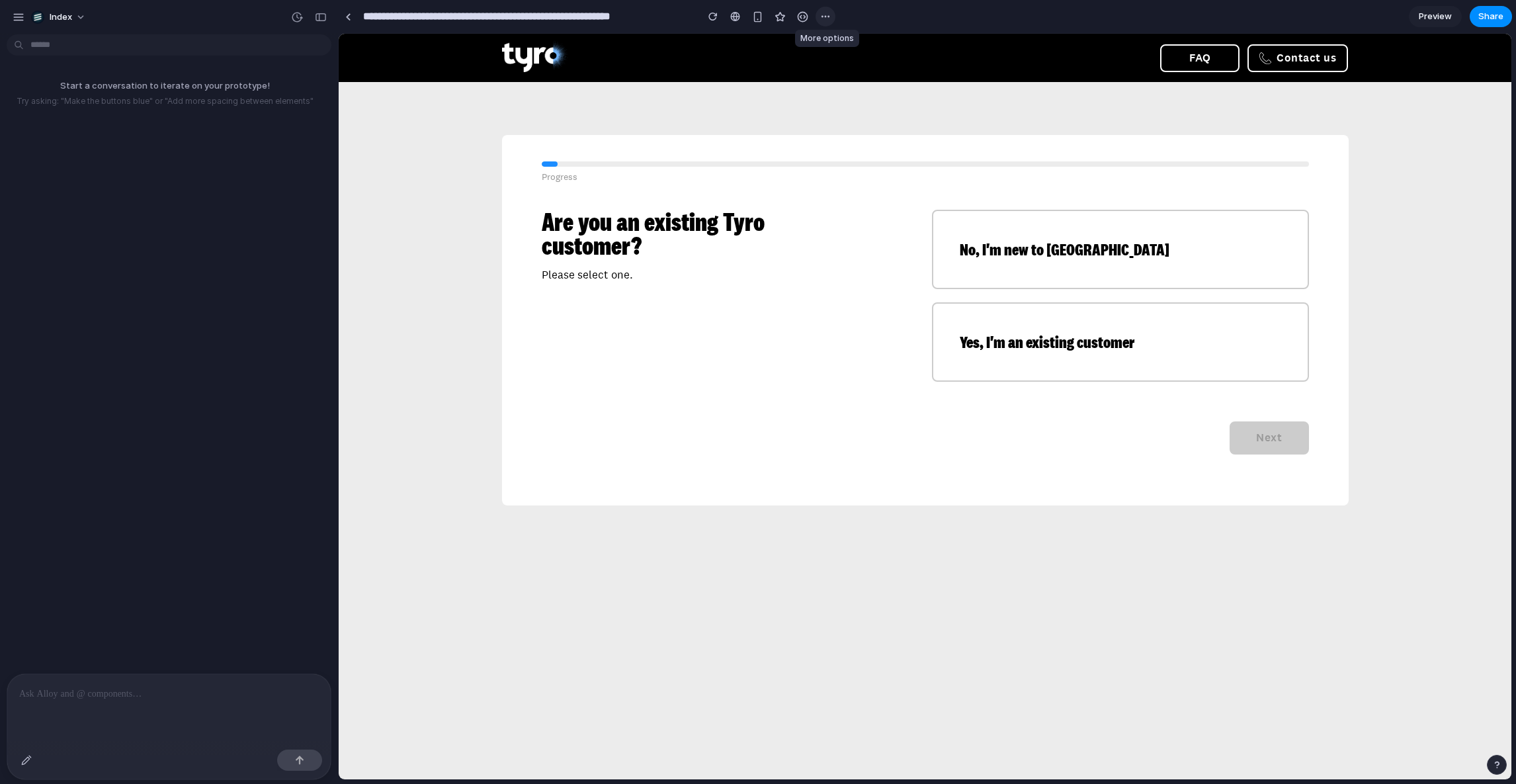
click at [824, 11] on button "button" at bounding box center [825, 16] width 20 height 20
click at [824, 11] on div "Duplicate Delete" at bounding box center [758, 392] width 1516 height 784
click at [823, 11] on div "button" at bounding box center [825, 16] width 11 height 11
click at [823, 11] on div "Duplicate Delete" at bounding box center [758, 392] width 1516 height 784
click at [124, 686] on p at bounding box center [169, 693] width 300 height 16
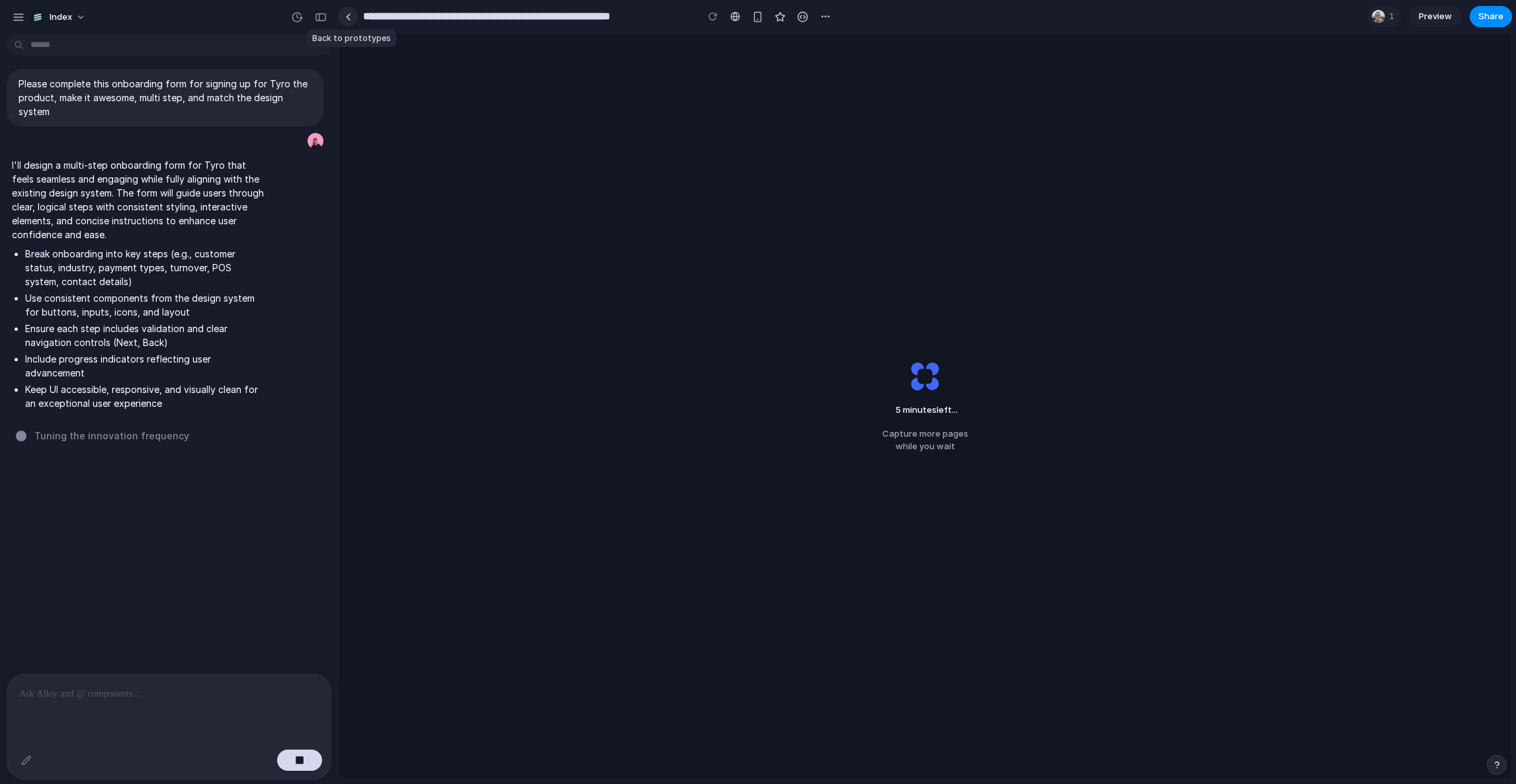
click at [345, 17] on div at bounding box center [348, 16] width 5 height 7
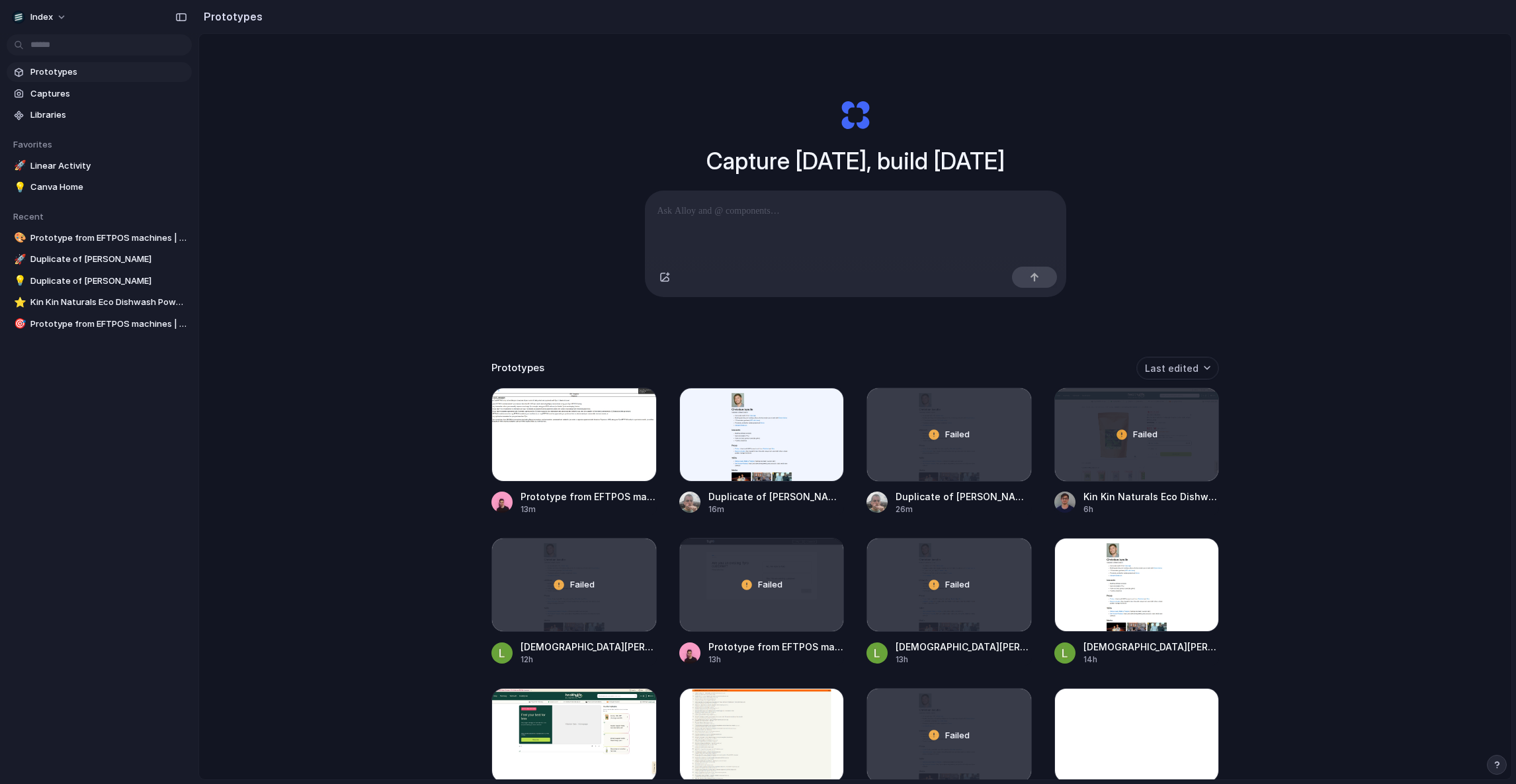
click at [489, 264] on div "Capture today, build tomorrow Clone web app Clone screenshot Start from existin…" at bounding box center [855, 441] width 1313 height 815
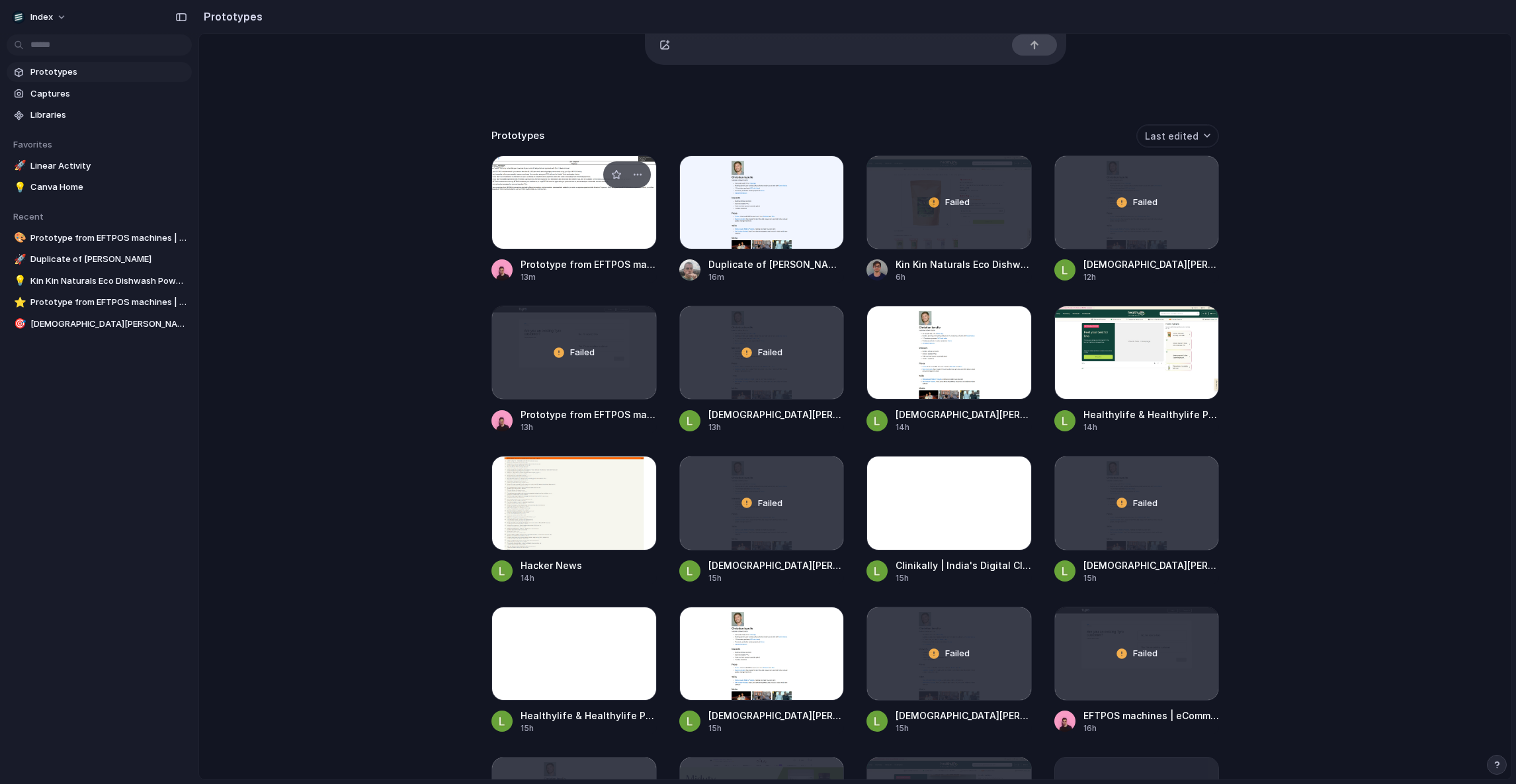
scroll to position [253, 0]
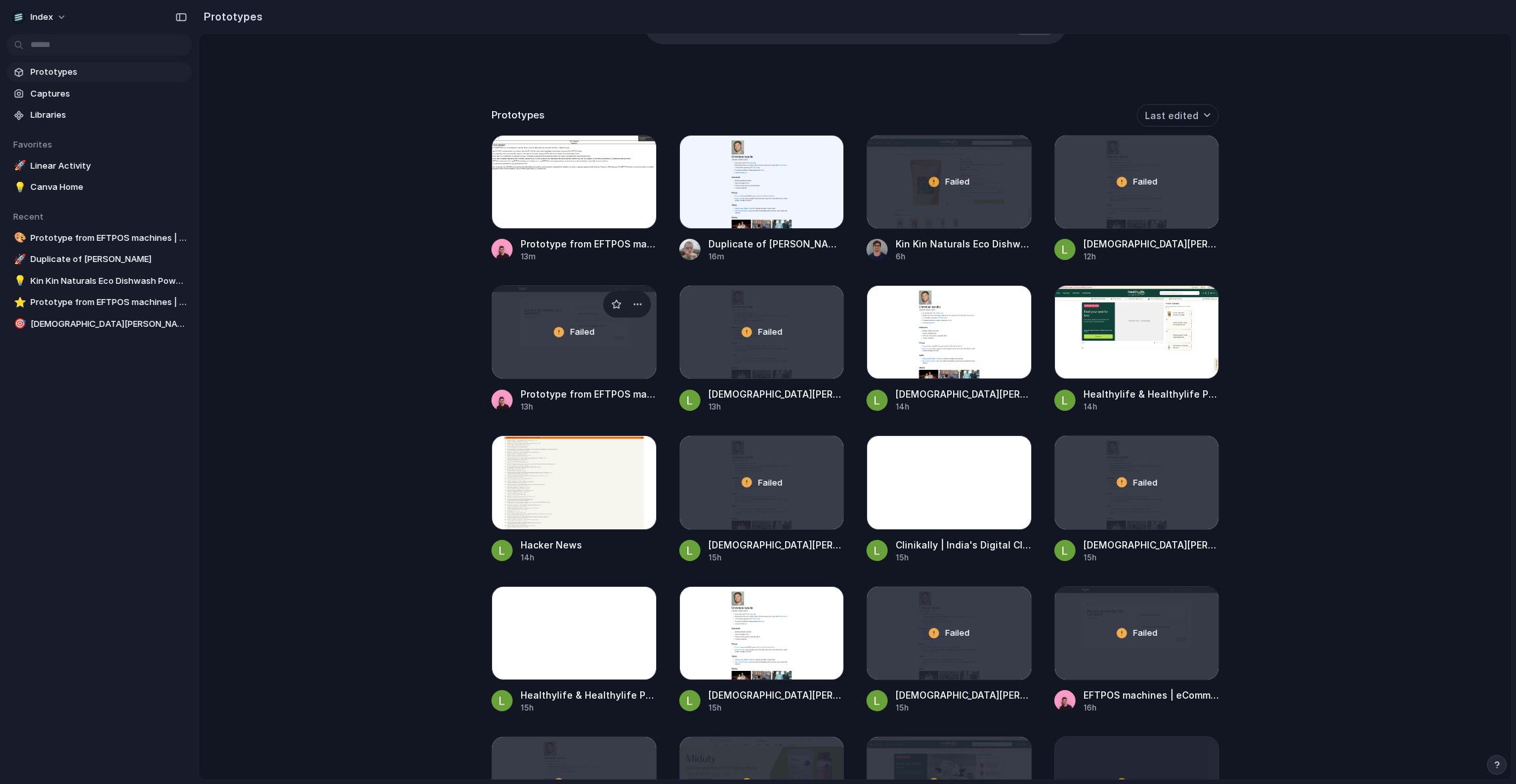
drag, startPoint x: 566, startPoint y: 194, endPoint x: 644, endPoint y: 374, distance: 196.2
click at [419, 315] on div "Capture today, build tomorrow Clone web app Clone screenshot Start from existin…" at bounding box center [855, 189] width 1313 height 815
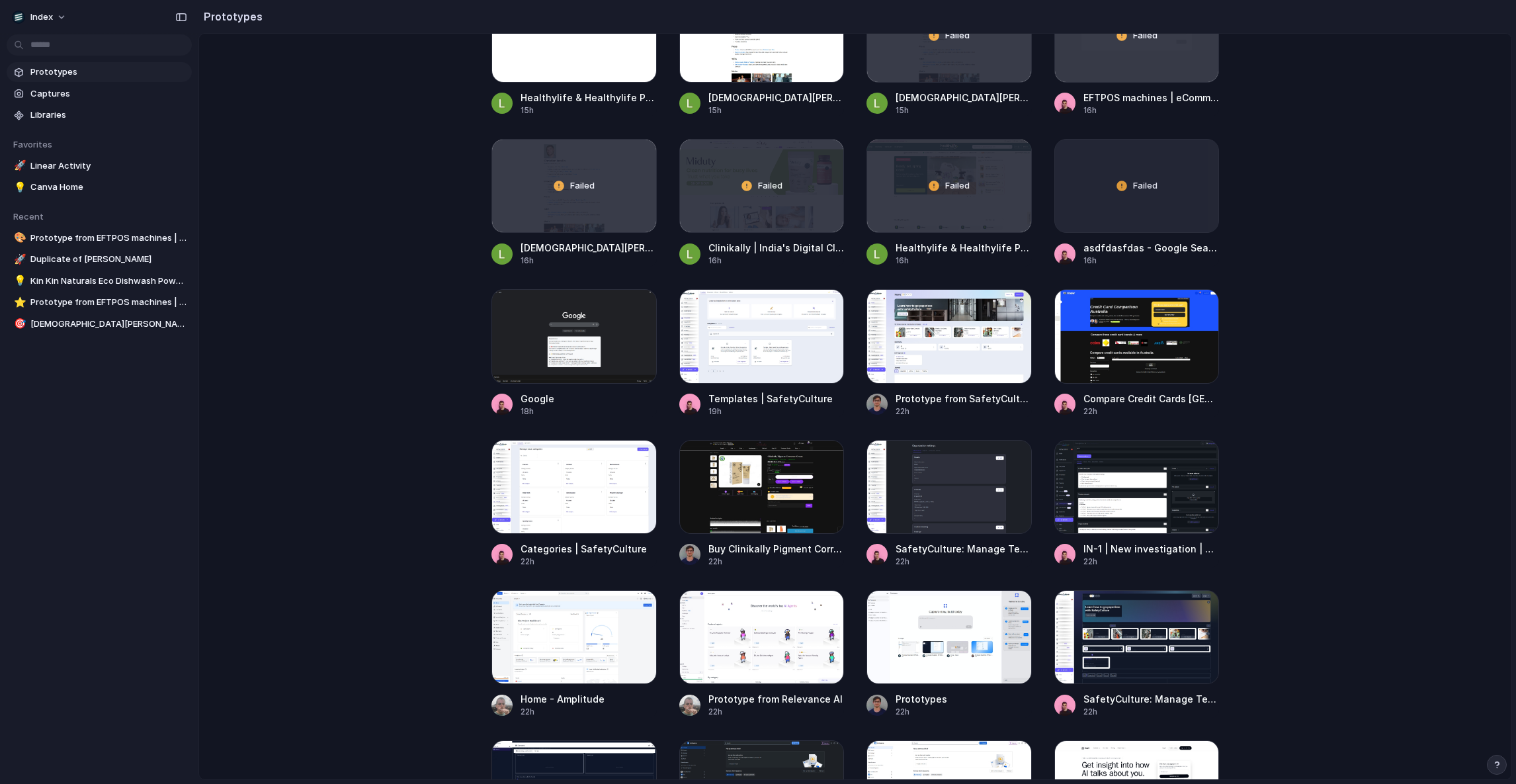
scroll to position [0, 0]
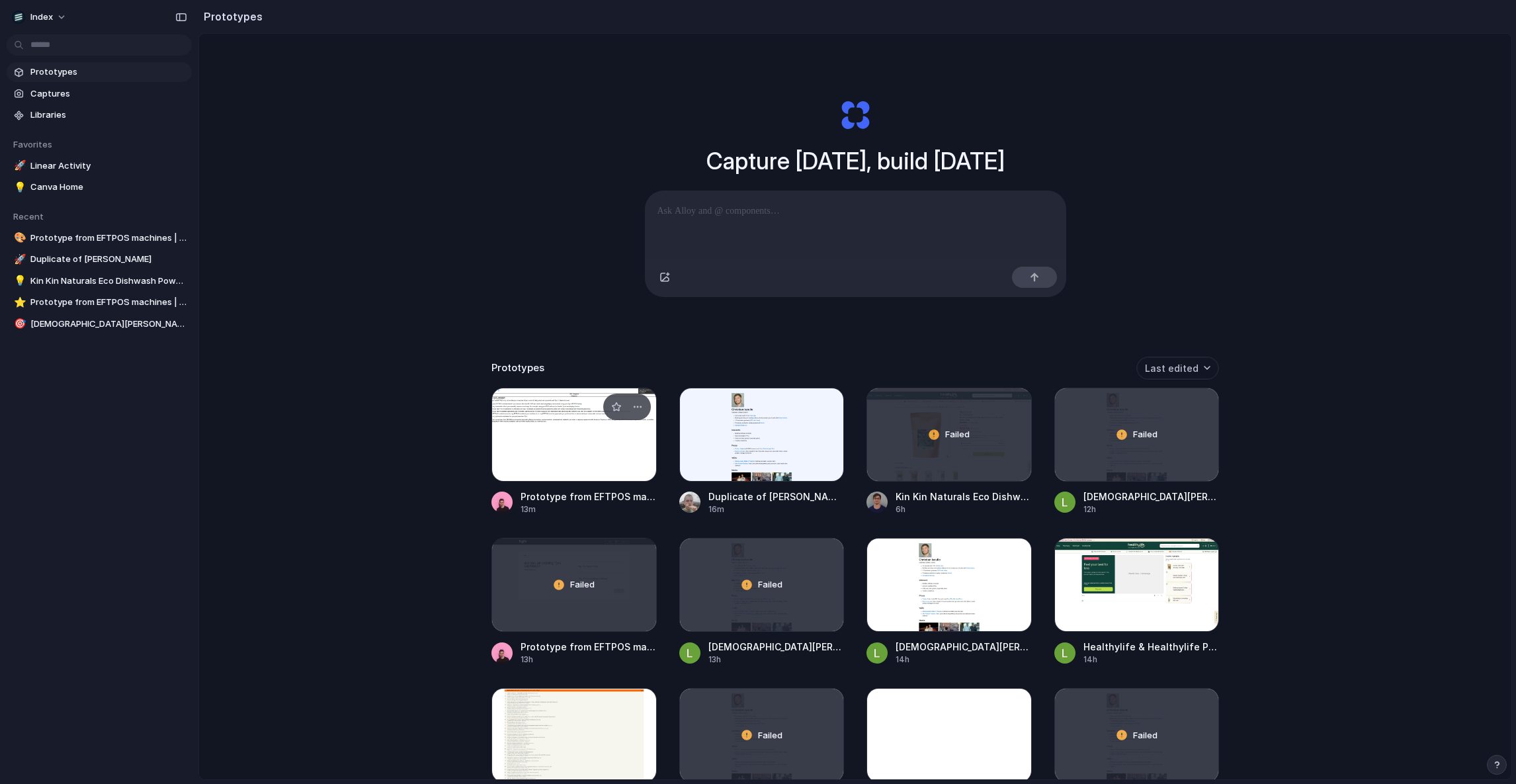
click at [549, 430] on div at bounding box center [574, 434] width 166 height 94
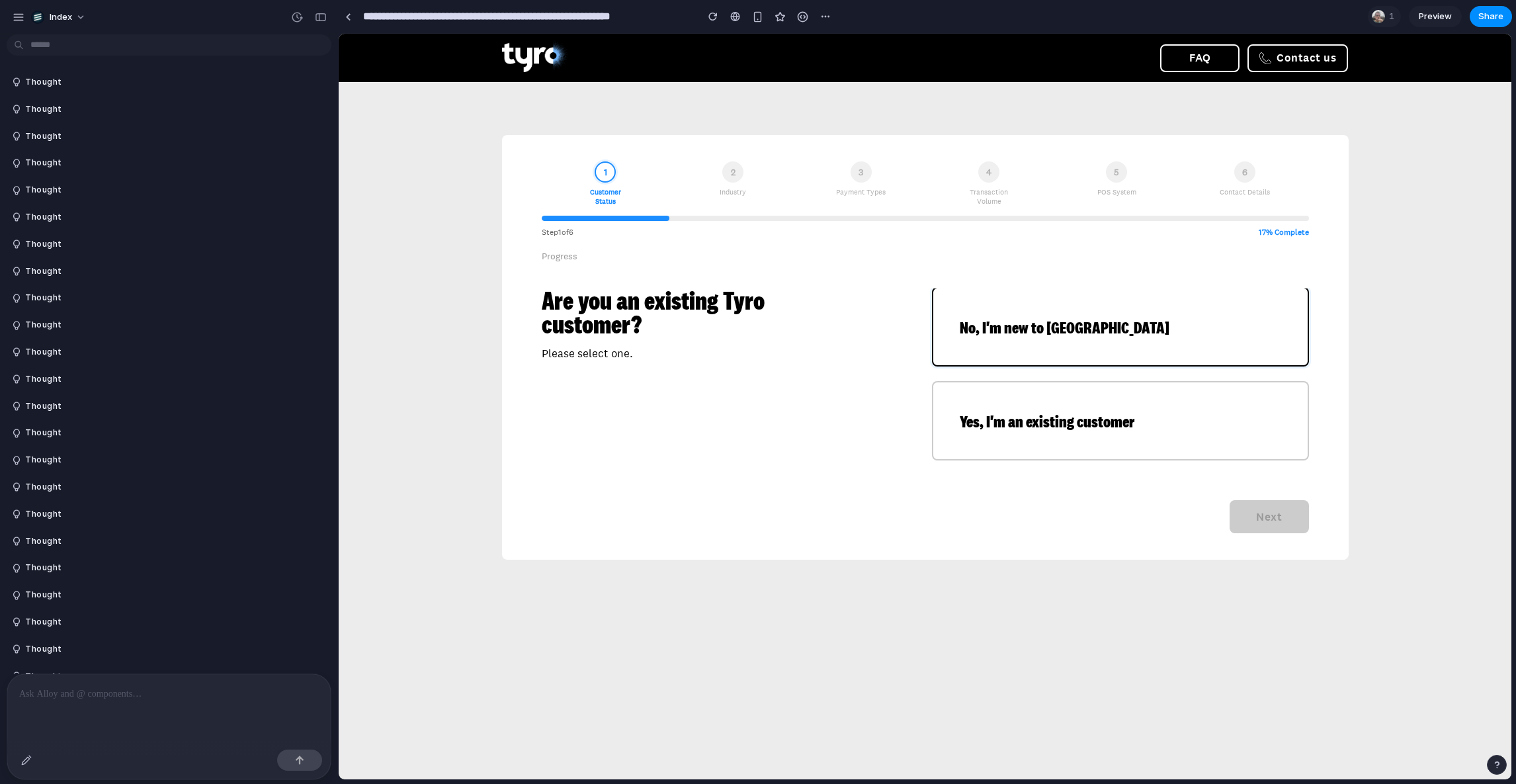
click at [1029, 309] on div "No, I'm new to Tyro" at bounding box center [1120, 327] width 375 height 77
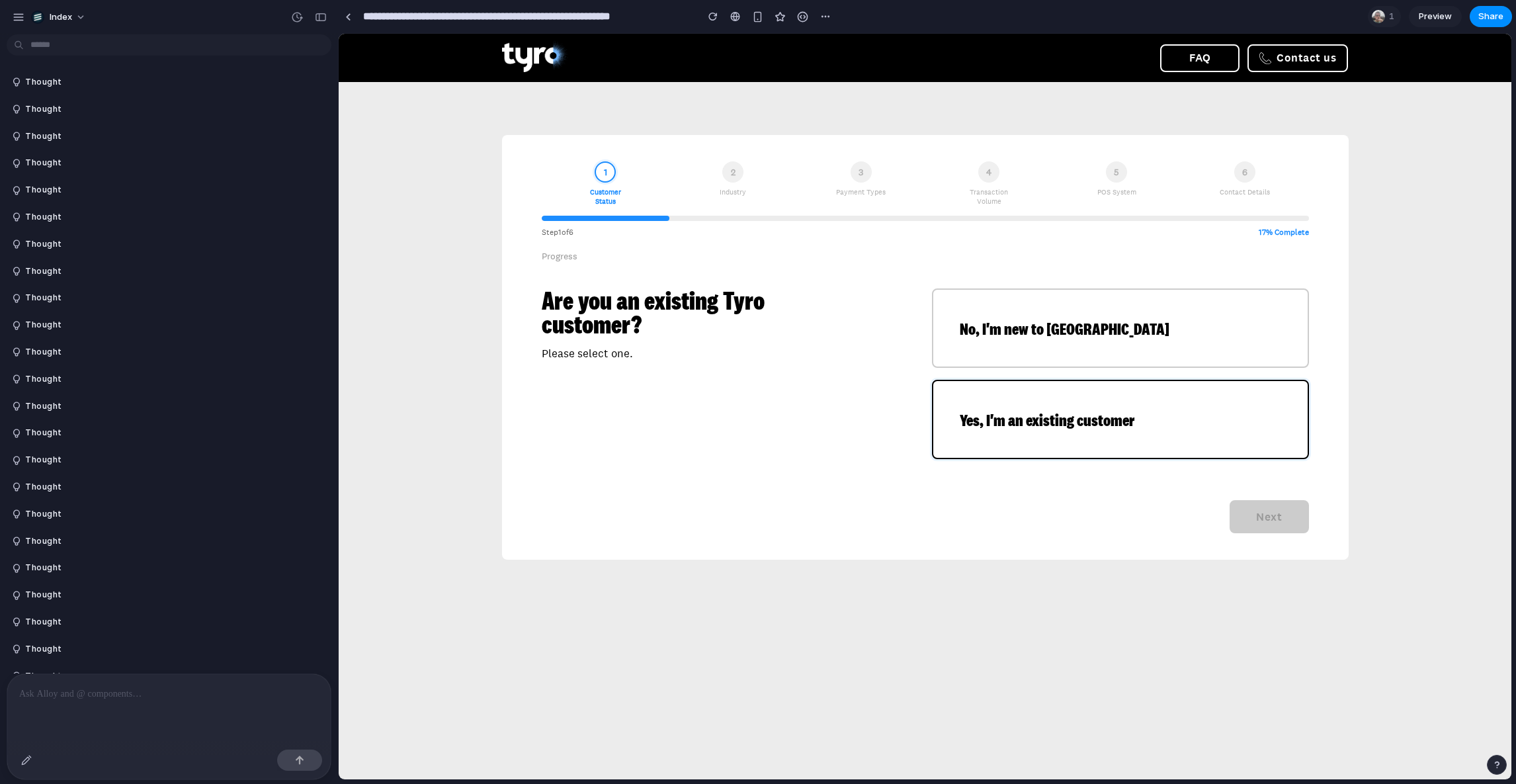
click at [1007, 449] on div "Yes, I'm an existing customer" at bounding box center [1120, 419] width 375 height 77
click at [997, 422] on span "Yes, I'm an existing customer" at bounding box center [1047, 419] width 175 height 16
click at [647, 184] on div "1 Customer Status" at bounding box center [605, 183] width 127 height 44
click at [719, 165] on div "2 Industry" at bounding box center [733, 183] width 127 height 44
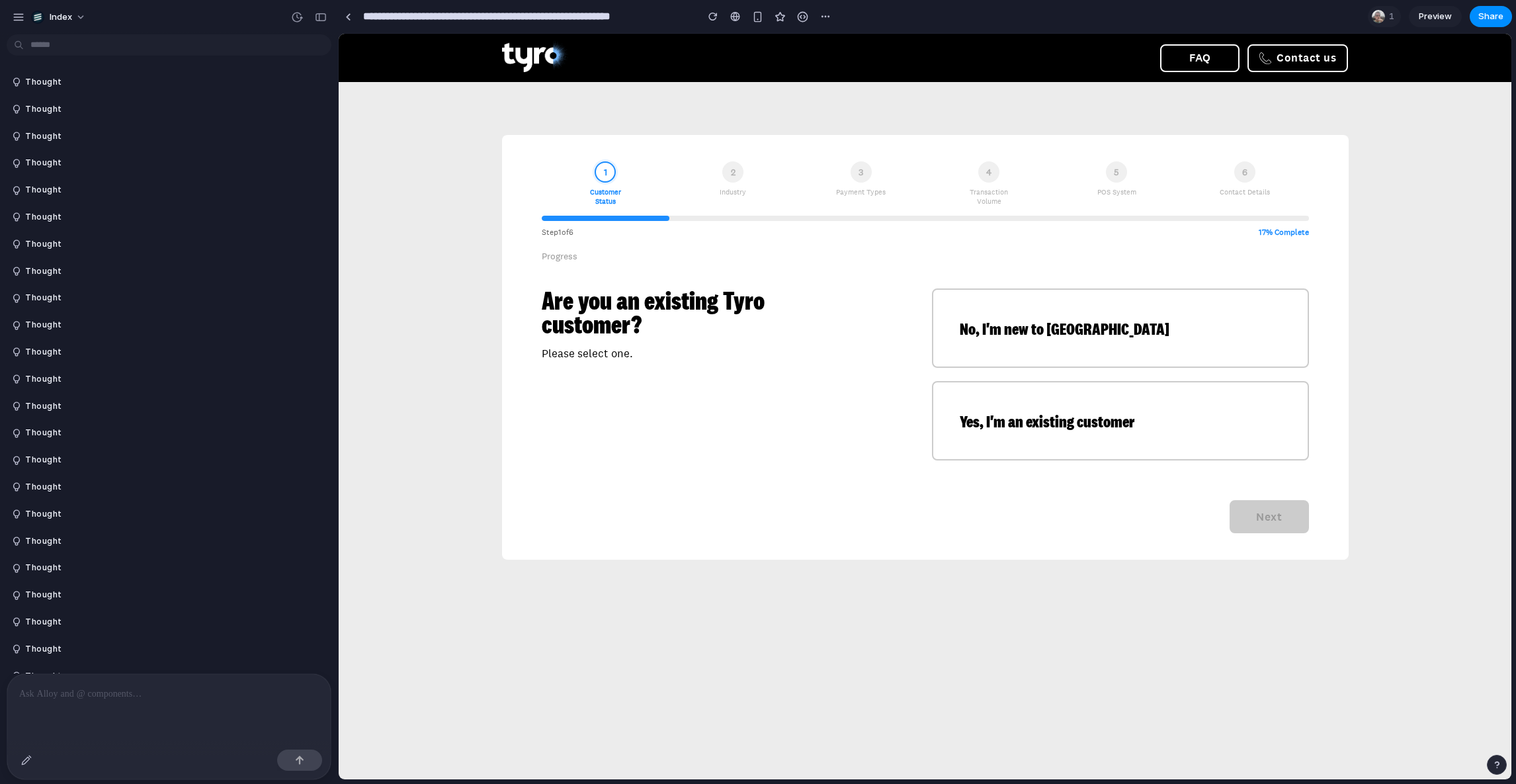
click at [719, 165] on div "2 Industry" at bounding box center [733, 183] width 127 height 44
click at [872, 165] on div "3 Payment Types" at bounding box center [860, 183] width 127 height 44
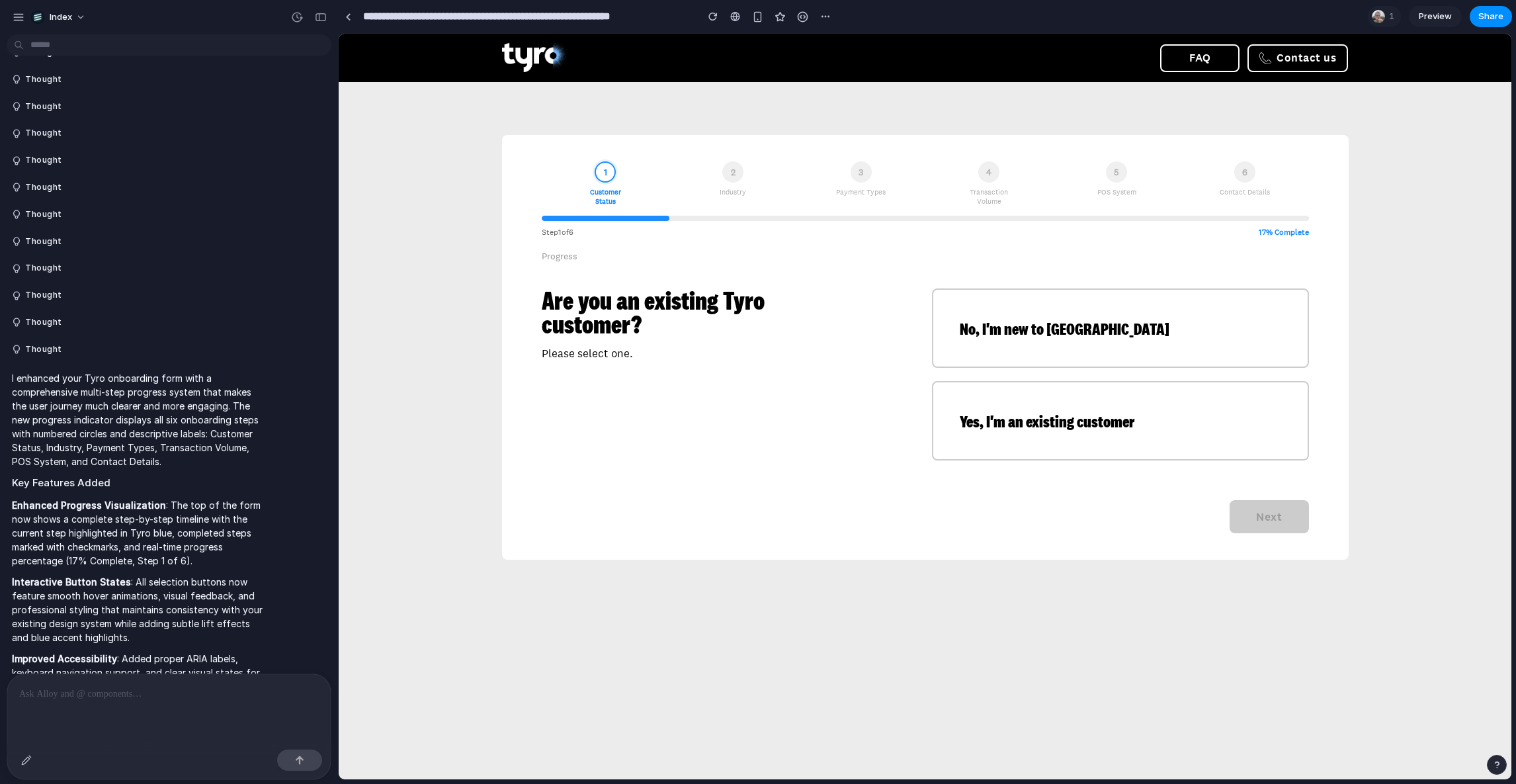
scroll to position [1206, 0]
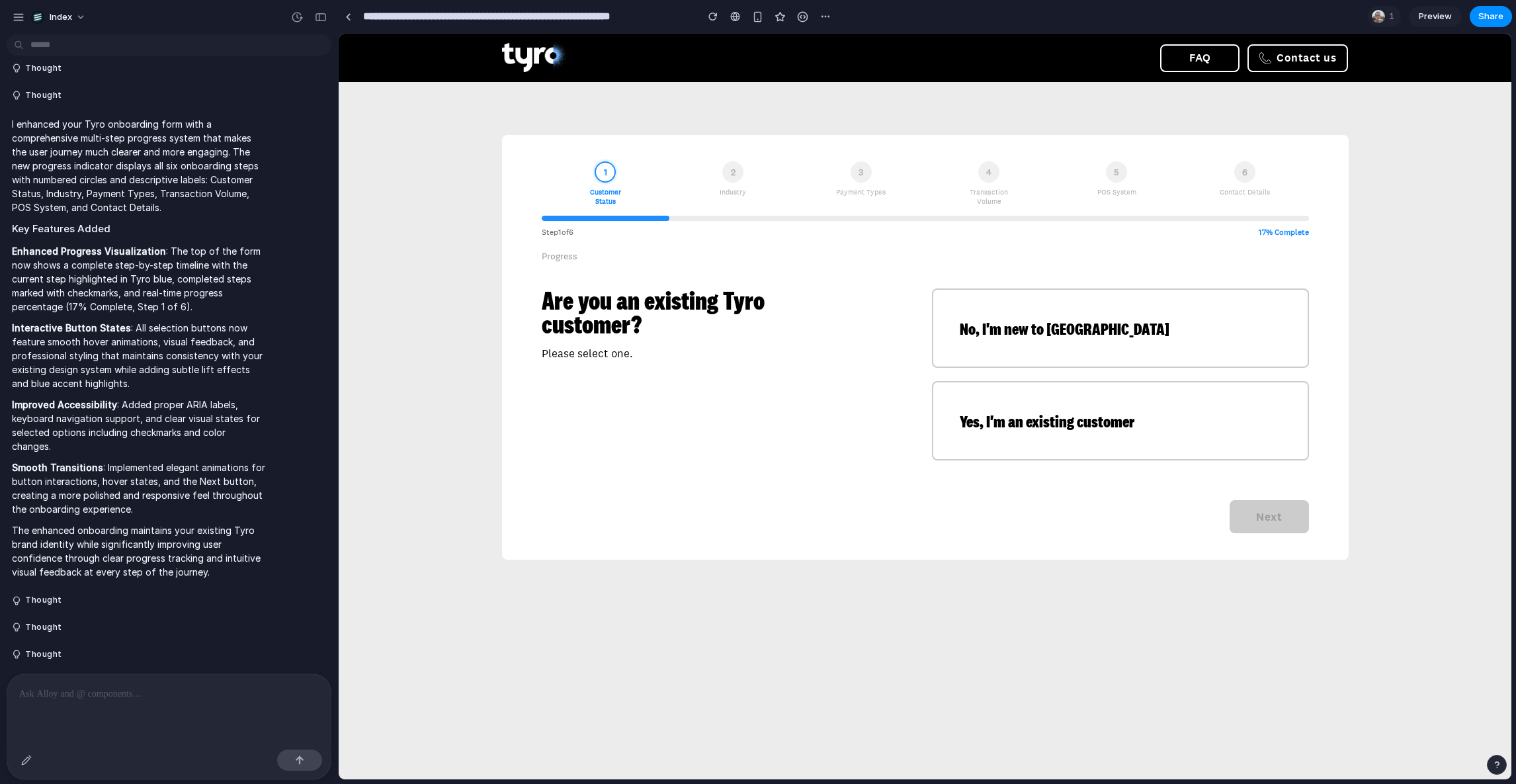
click at [725, 169] on div "2" at bounding box center [733, 171] width 21 height 21
drag, startPoint x: 653, startPoint y: 220, endPoint x: 834, endPoint y: 373, distance: 237.0
click at [834, 373] on div "1 Customer Status 2 Industry 3 Payment Types 4 Transaction Volume 5 POS System …" at bounding box center [925, 347] width 846 height 425
click at [834, 373] on div "Are you an existing Tyro customer? Please select one." at bounding box center [730, 375] width 377 height 172
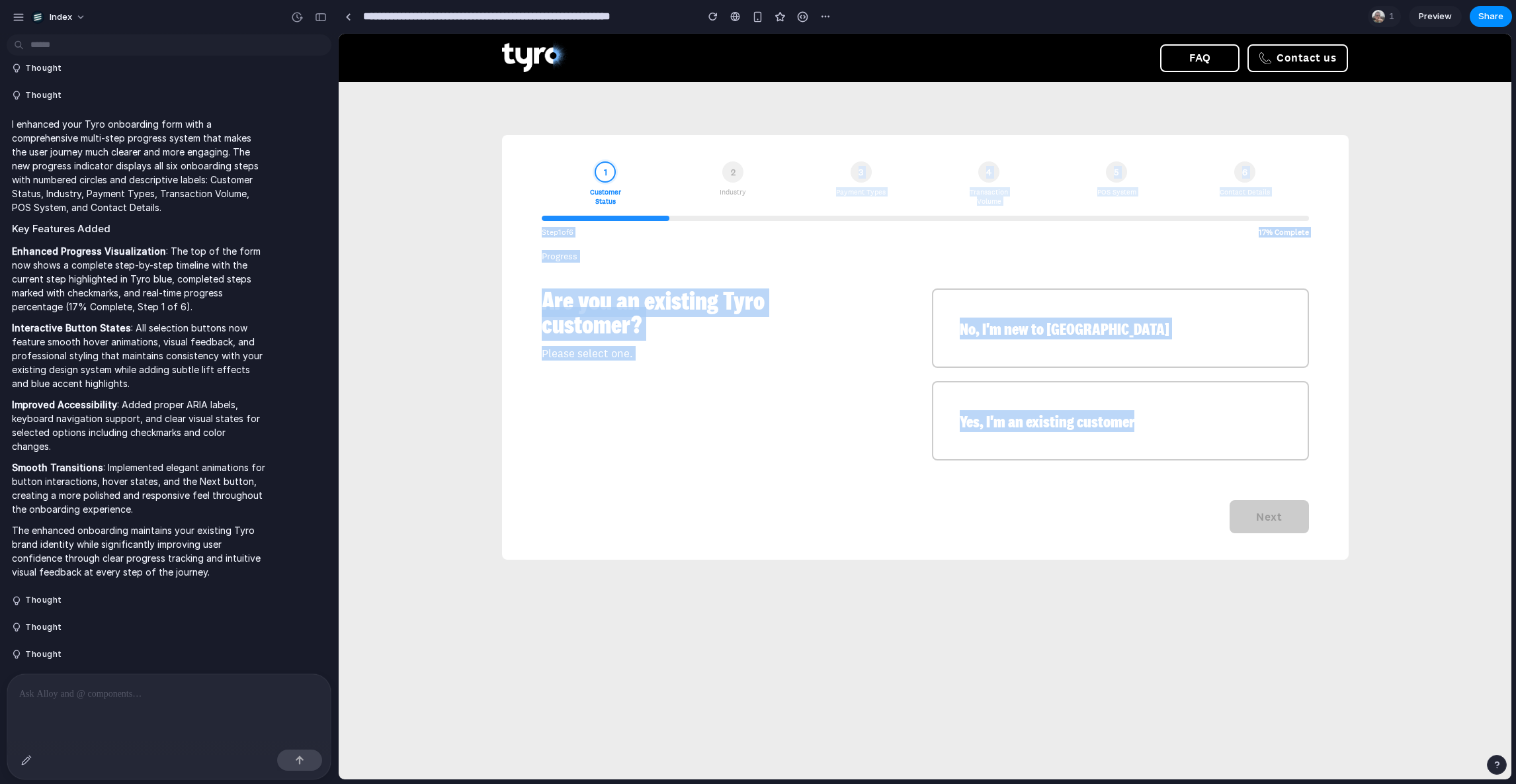
drag, startPoint x: 1053, startPoint y: 512, endPoint x: 823, endPoint y: 114, distance: 459.7
click at [857, 126] on div "1 Customer Status 2 Industry 3 Payment Types 4 Transaction Volume 5 POS System …" at bounding box center [925, 347] width 979 height 530
click at [823, 114] on div "1 Customer Status 2 Industry 3 Payment Types 4 Transaction Volume 5 POS System …" at bounding box center [925, 347] width 979 height 530
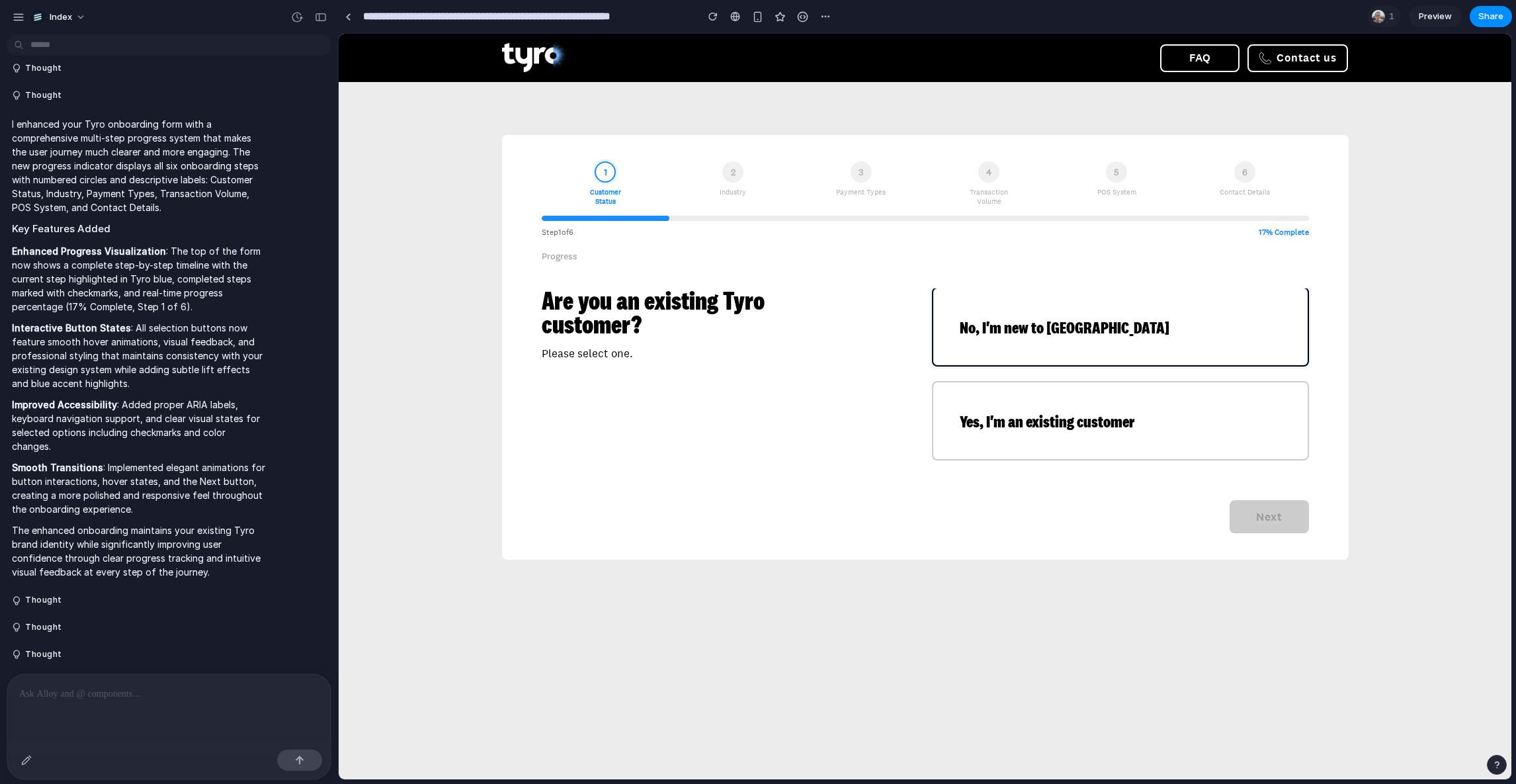
click at [1028, 344] on div "No, I'm new to Tyro" at bounding box center [1120, 327] width 375 height 77
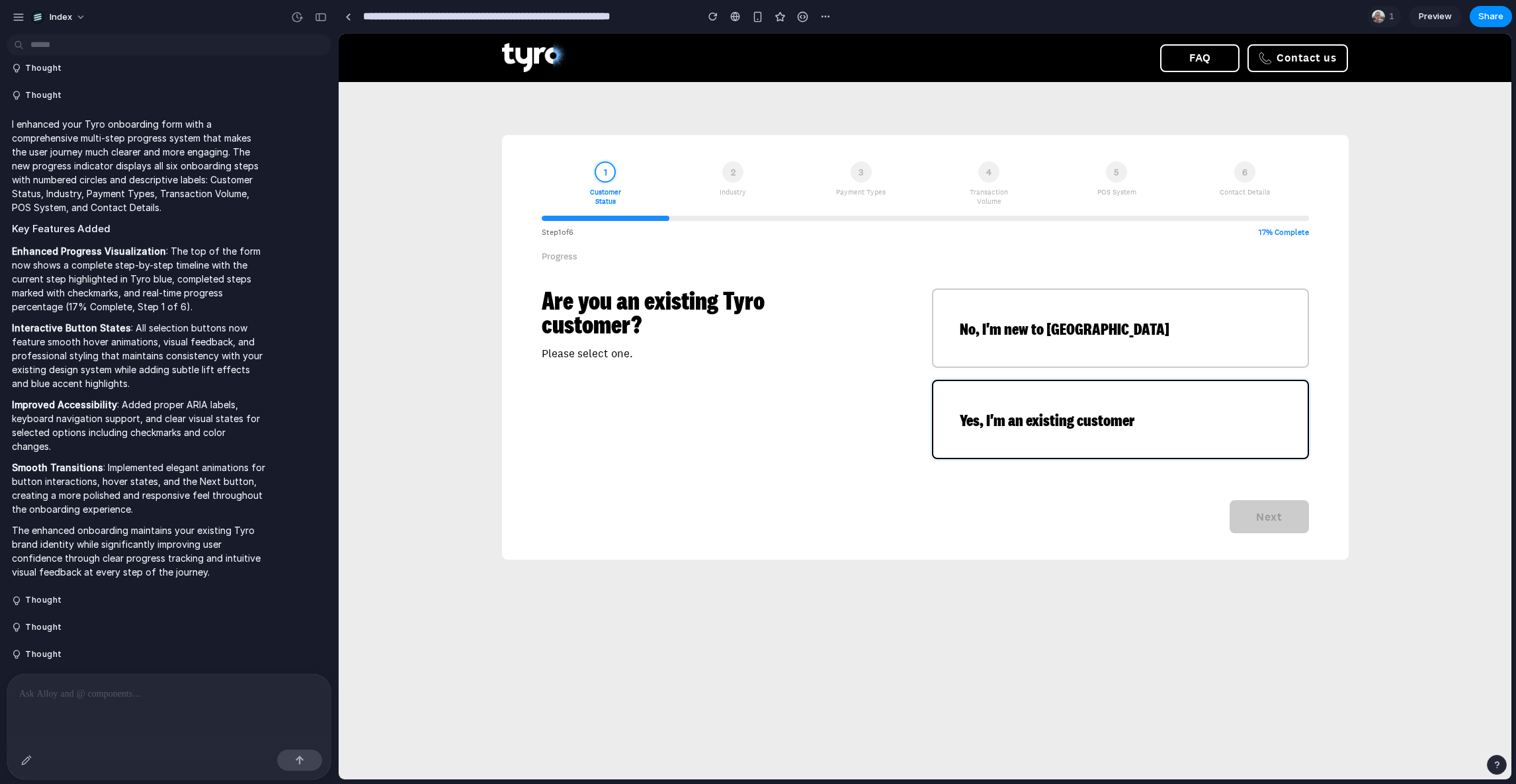
click at [1019, 412] on span "Yes, I'm an existing customer" at bounding box center [1047, 419] width 175 height 16
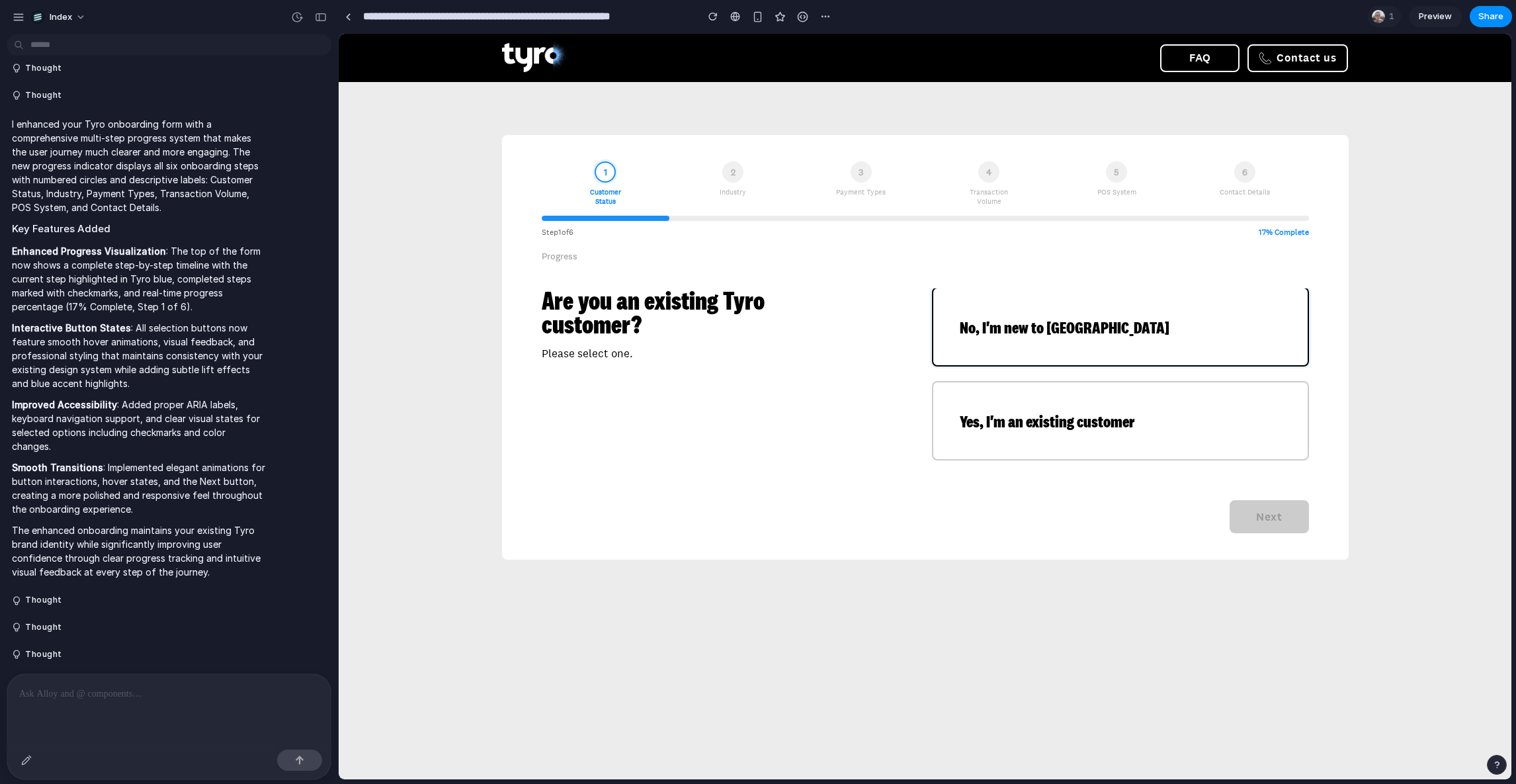
click at [998, 334] on span "No, I'm new to Tyro" at bounding box center [1064, 327] width 210 height 16
click at [120, 698] on div at bounding box center [169, 709] width 323 height 71
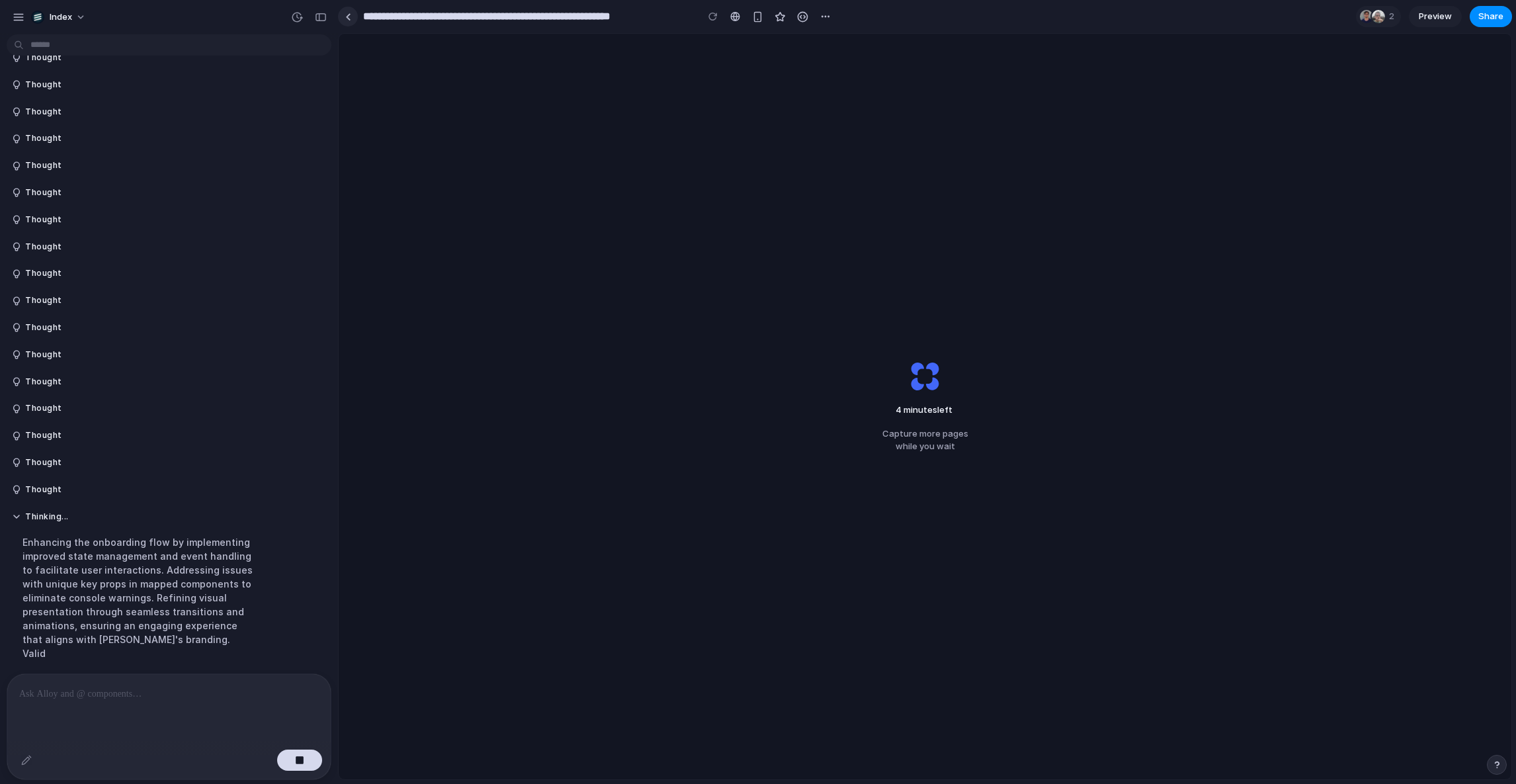
scroll to position [2543, 0]
click at [343, 22] on link at bounding box center [348, 16] width 20 height 20
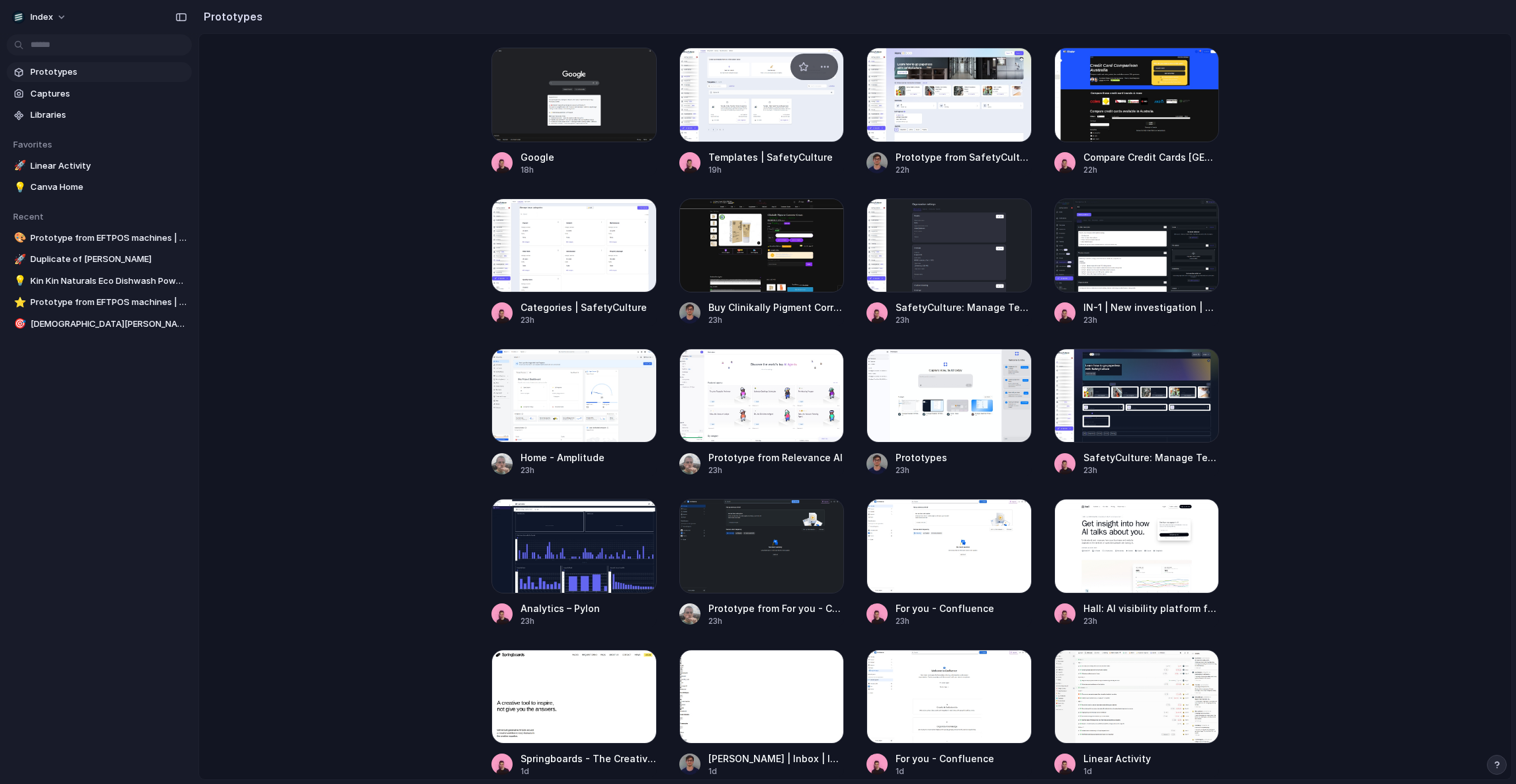
scroll to position [1137, 0]
